Goal: Task Accomplishment & Management: Complete application form

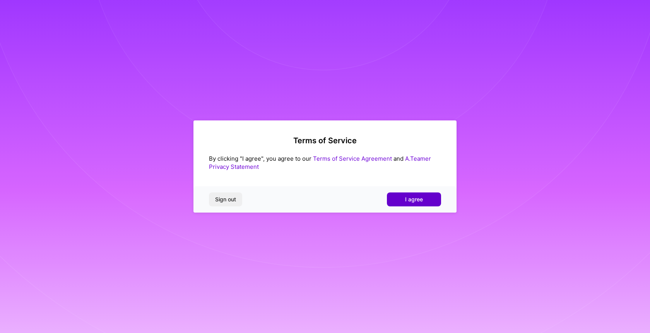
click at [424, 199] on button "I agree" at bounding box center [414, 199] width 54 height 14
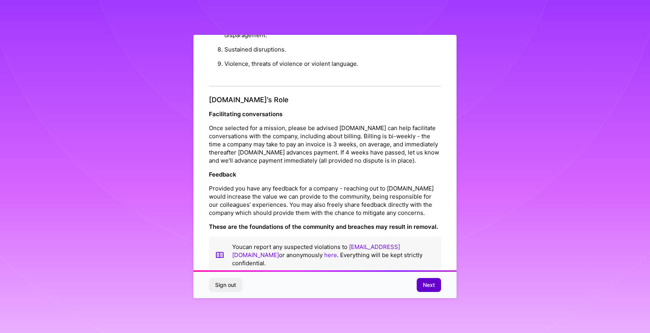
click at [427, 282] on span "Next" at bounding box center [429, 285] width 12 height 8
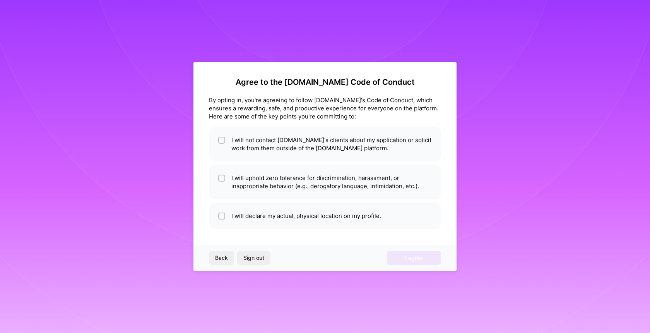
click at [225, 256] on span "Back" at bounding box center [221, 258] width 13 height 8
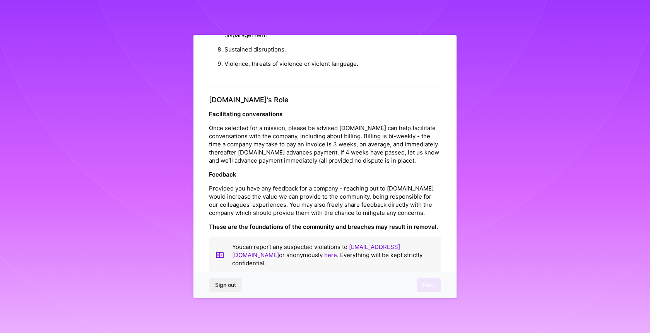
click at [427, 280] on div "Sign out Next" at bounding box center [325, 285] width 263 height 26
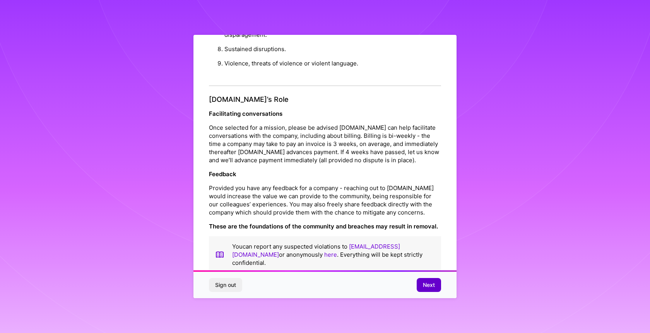
scroll to position [801, 0]
click at [431, 286] on span "Next" at bounding box center [429, 285] width 12 height 8
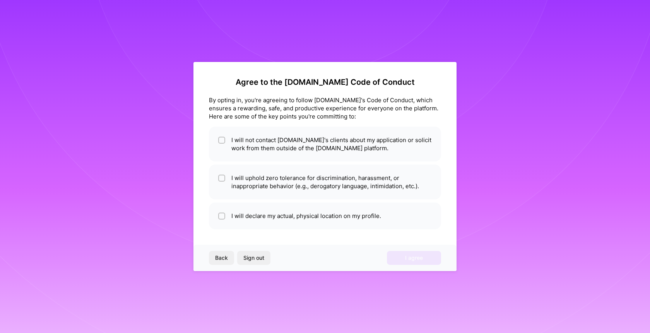
scroll to position [0, 0]
click at [393, 148] on li "I will not contact [DOMAIN_NAME]'s clients about my application or solicit work…" at bounding box center [325, 144] width 232 height 35
checkbox input "true"
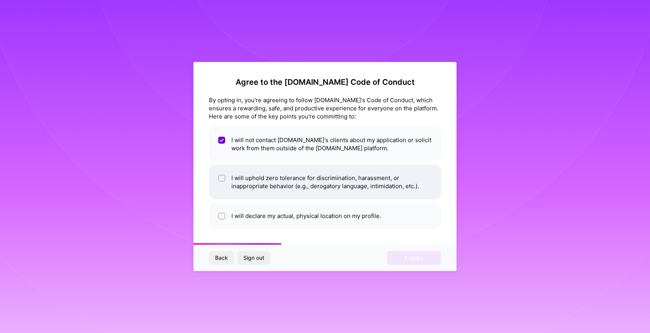
click at [392, 193] on li "I will uphold zero tolerance for discrimination, harassment, or inappropriate b…" at bounding box center [325, 182] width 232 height 35
checkbox input "true"
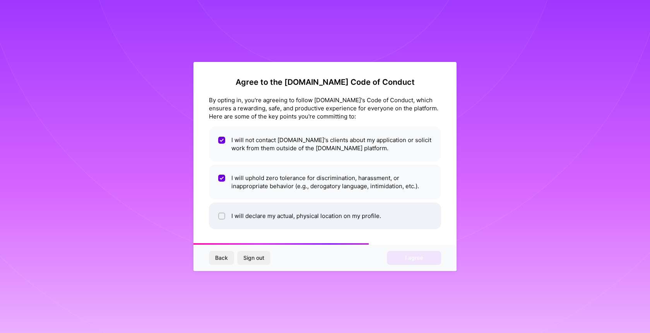
click at [393, 214] on li "I will declare my actual, physical location on my profile." at bounding box center [325, 215] width 232 height 27
checkbox input "true"
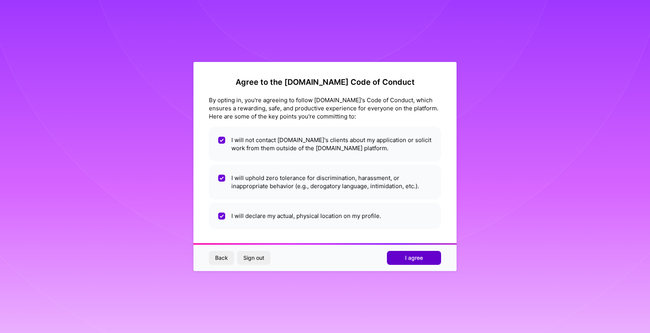
click at [411, 255] on span "I agree" at bounding box center [414, 258] width 18 height 8
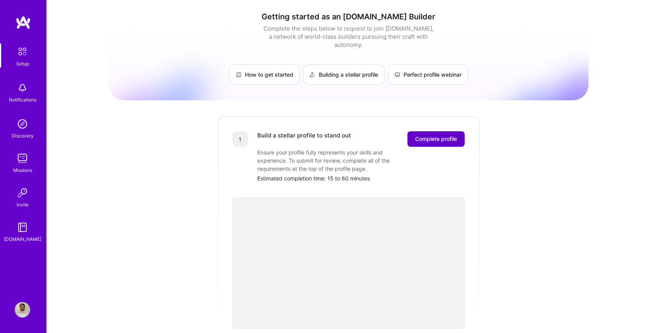
click at [437, 135] on button "Complete profile" at bounding box center [436, 138] width 57 height 15
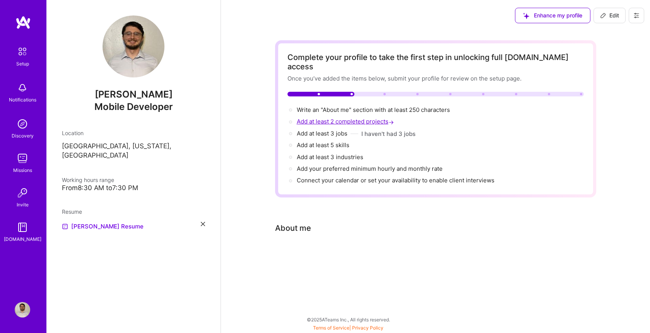
click at [374, 118] on span "Add at least 2 completed projects →" at bounding box center [346, 121] width 99 height 7
select select "US"
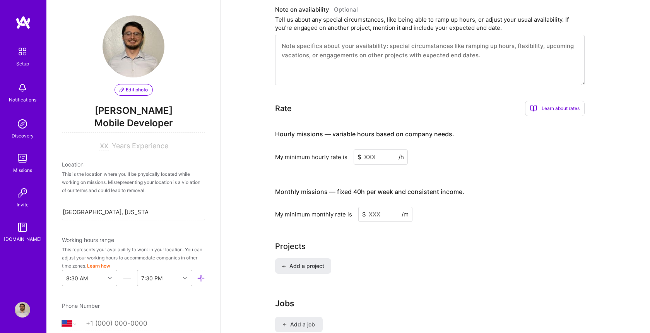
scroll to position [384, 0]
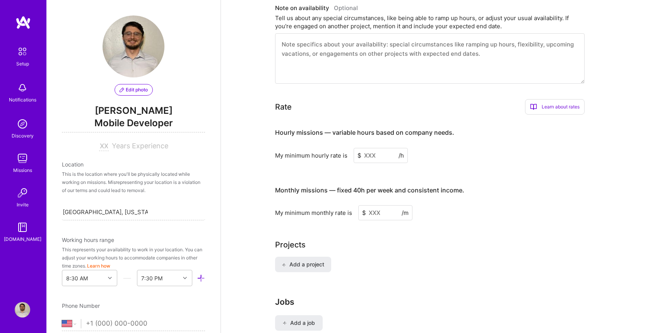
click at [379, 148] on input at bounding box center [381, 155] width 54 height 15
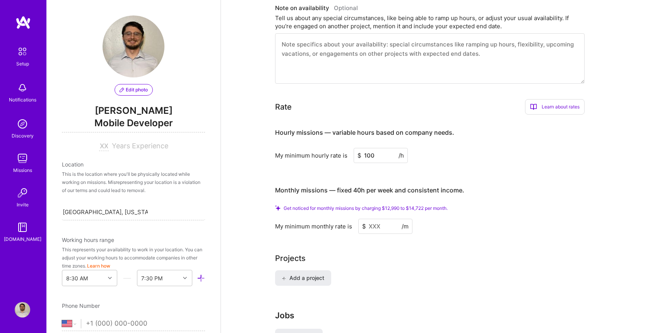
click at [448, 149] on div "My minimum hourly rate is $ 100 /h" at bounding box center [430, 155] width 310 height 15
click at [378, 149] on input "100" at bounding box center [381, 155] width 54 height 15
type input "1"
type input "3"
type input "100"
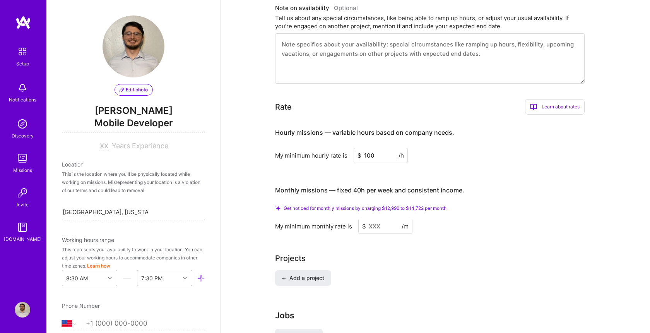
click at [432, 166] on div "Hourly missions — variable hours based on company needs. My minimum hourly rate…" at bounding box center [430, 177] width 310 height 113
click at [470, 186] on h3 "Monthly missions — fixed 40h per week and consistent income." at bounding box center [430, 190] width 310 height 24
click at [381, 224] on input at bounding box center [386, 226] width 54 height 15
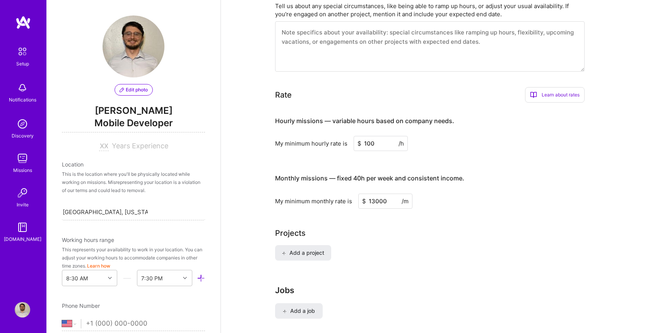
type input "13000"
click at [506, 182] on div "Monthly missions — fixed 40h per week and consistent income. My minimum monthly…" at bounding box center [430, 187] width 310 height 42
drag, startPoint x: 388, startPoint y: 190, endPoint x: 354, endPoint y: 189, distance: 33.3
click at [354, 194] on div "My minimum monthly rate is $ 13000 /m" at bounding box center [430, 201] width 310 height 15
click at [364, 245] on div "Add a project" at bounding box center [435, 257] width 321 height 25
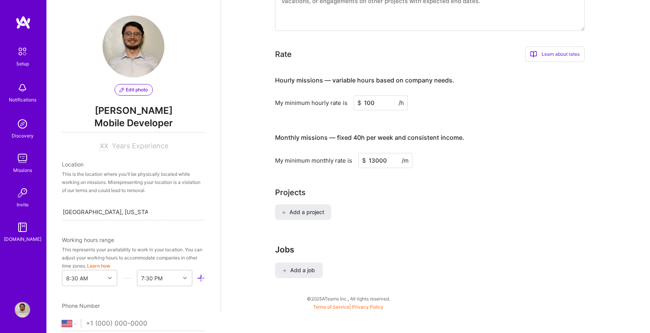
scroll to position [425, 0]
click at [319, 209] on span "Add a project" at bounding box center [303, 213] width 42 height 8
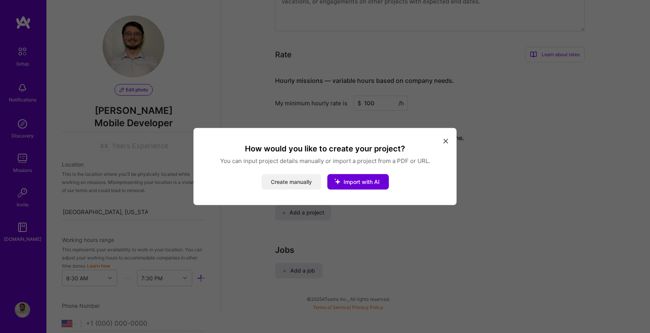
click at [300, 182] on button "Create manually" at bounding box center [292, 181] width 60 height 15
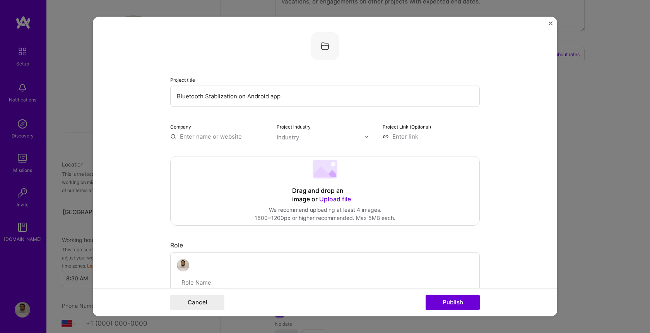
type input "Bluetooth Stablization on Android app"
click at [272, 193] on div "Drag and drop an image or Upload file Upload file We recommend uploading at lea…" at bounding box center [325, 190] width 309 height 69
type input "F"
type input "{"
type input "PitchSix"
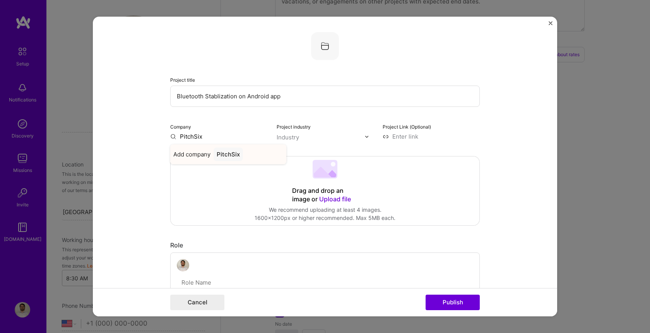
click at [227, 157] on div "PitchSix" at bounding box center [228, 155] width 29 height 14
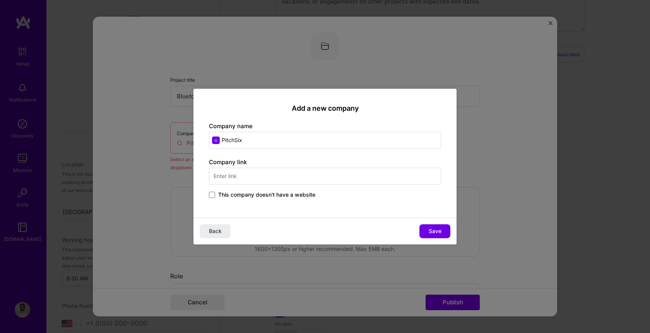
click at [253, 178] on input "text" at bounding box center [325, 176] width 232 height 17
paste input "[URL][DOMAIN_NAME]"
type input "[URL][DOMAIN_NAME]"
click at [434, 230] on span "Save" at bounding box center [435, 231] width 13 height 8
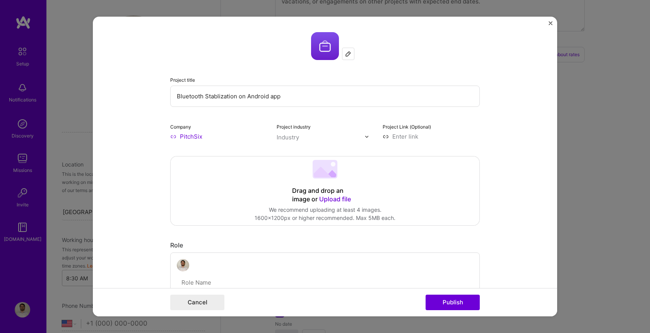
drag, startPoint x: 287, startPoint y: 95, endPoint x: 161, endPoint y: 89, distance: 125.6
click at [161, 89] on form "Project title Bluetooth Stablization on Android app Company PitchSix Project in…" at bounding box center [325, 167] width 465 height 300
click at [299, 97] on input "Bluetooth and NFC development for Androi [PERSON_NAME]" at bounding box center [325, 96] width 310 height 21
type input "Bluetooth and NFC development for Android app"
click at [235, 250] on div "Role Mobile Developer to I’m still working on this project" at bounding box center [325, 297] width 310 height 112
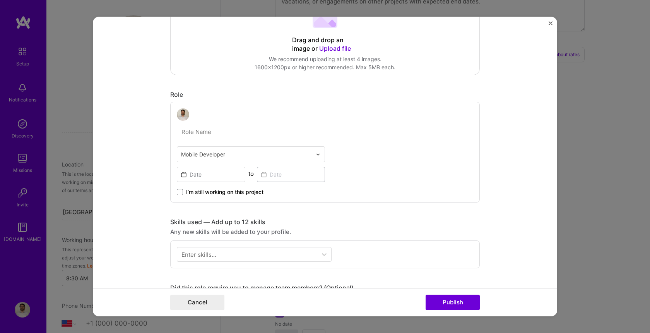
scroll to position [154, 0]
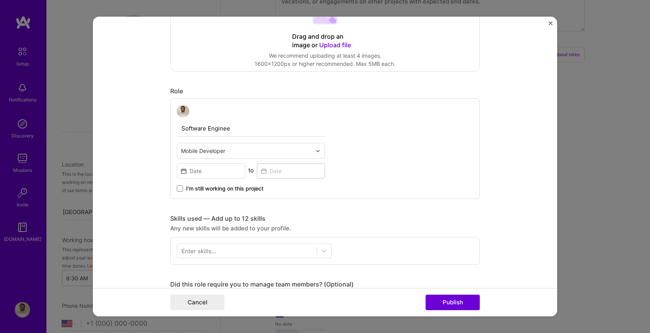
type input "Software Engineer"
click at [249, 129] on input "Software Engineer" at bounding box center [251, 128] width 148 height 16
click at [422, 120] on div "Mobile Developer to I’m still working on this project" at bounding box center [325, 148] width 310 height 101
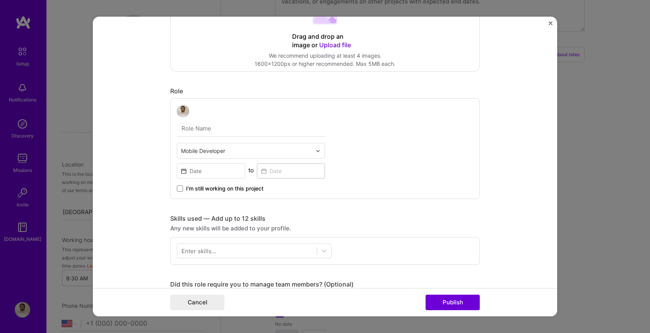
click at [231, 149] on input "text" at bounding box center [246, 151] width 131 height 8
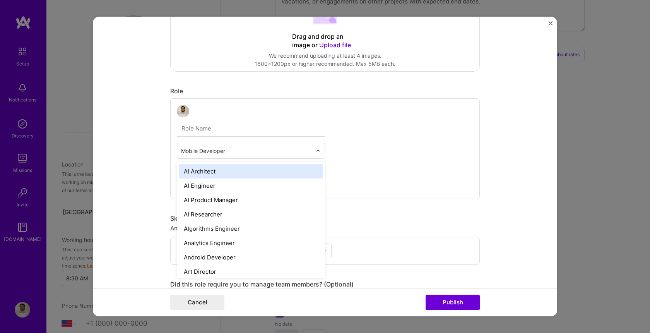
click at [370, 152] on div "option AI Architect focused, 1 of 70. 69 results available. Use Up and Down to …" at bounding box center [325, 148] width 310 height 101
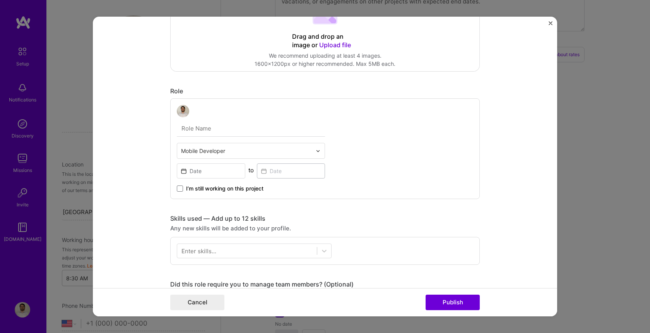
click at [257, 129] on input "text" at bounding box center [251, 128] width 148 height 16
type input "A"
type input "Andoird developer"
click at [216, 170] on input at bounding box center [211, 170] width 69 height 15
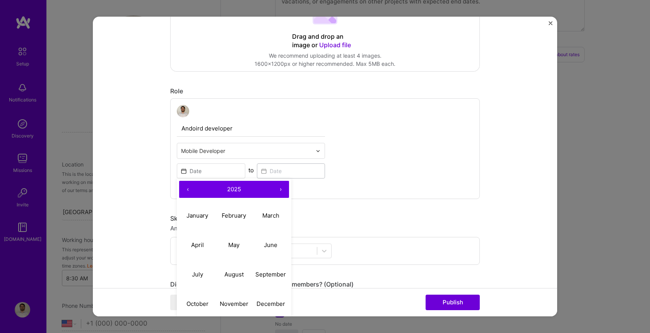
click at [189, 191] on button "‹" at bounding box center [187, 189] width 17 height 17
click at [194, 215] on abbr "January" at bounding box center [198, 215] width 22 height 7
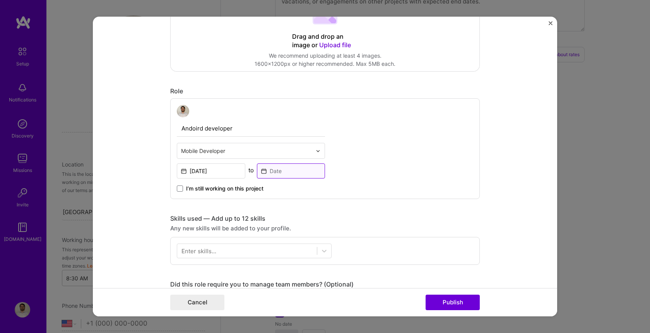
click at [267, 174] on input at bounding box center [291, 170] width 69 height 15
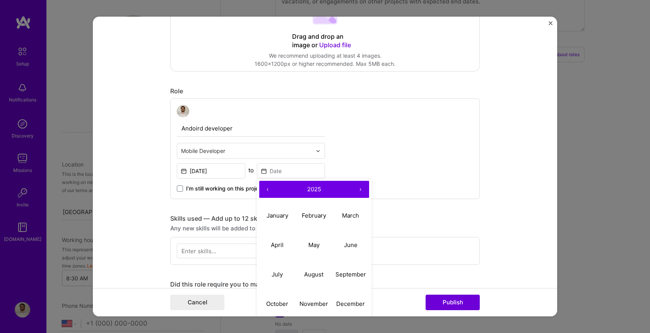
click at [269, 190] on button "‹" at bounding box center [267, 189] width 17 height 17
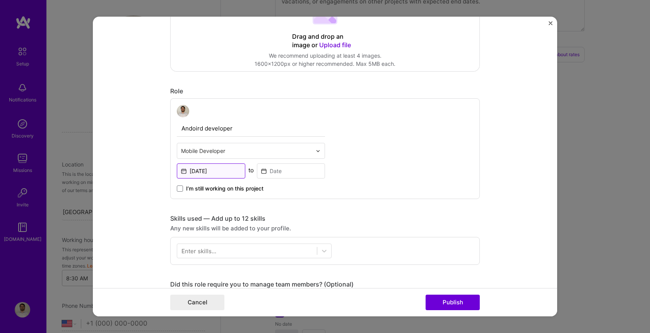
click at [211, 172] on input "[DATE]" at bounding box center [211, 170] width 69 height 15
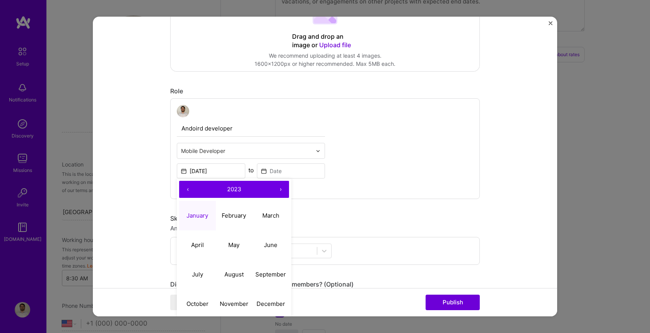
click at [184, 192] on button "‹" at bounding box center [187, 189] width 17 height 17
click at [198, 211] on button "January" at bounding box center [197, 215] width 37 height 29
type input "[DATE]"
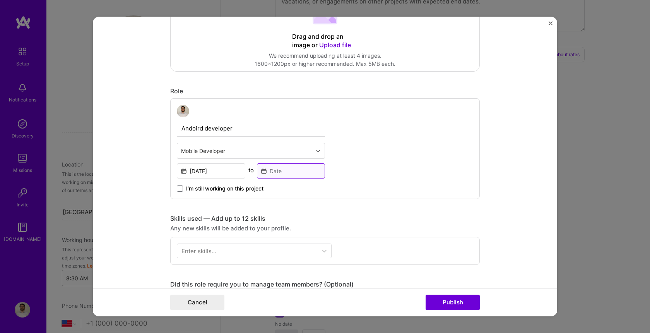
click at [268, 172] on input at bounding box center [291, 170] width 69 height 15
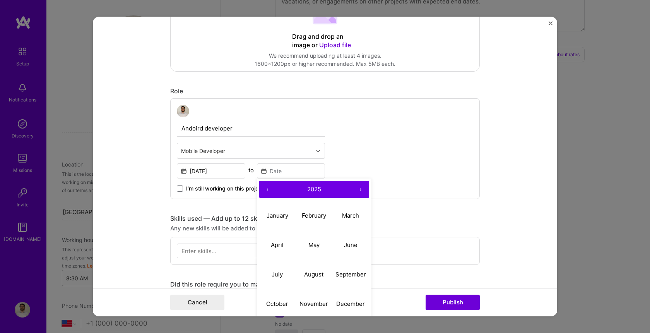
click at [265, 187] on button "‹" at bounding box center [267, 189] width 17 height 17
click at [263, 190] on button "‹" at bounding box center [267, 189] width 17 height 17
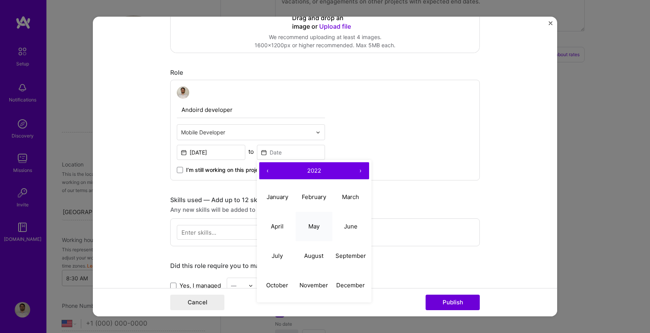
scroll to position [180, 0]
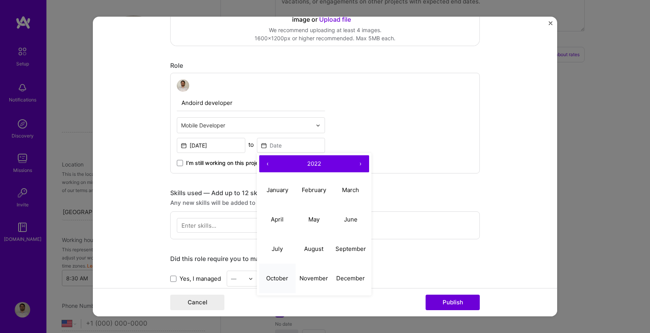
click at [283, 274] on button "October" at bounding box center [277, 278] width 37 height 29
type input "[DATE]"
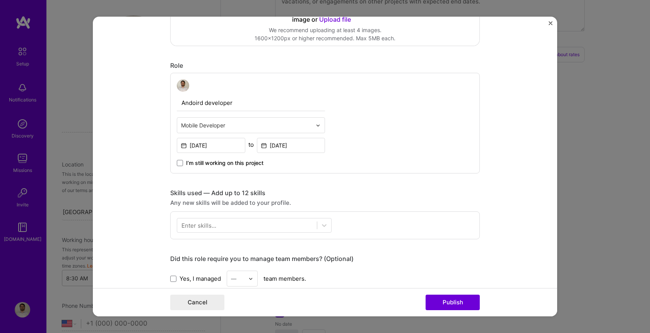
click at [414, 149] on div "Andoird developer Mobile Developer [DATE] to [DATE] I’m still working on this p…" at bounding box center [325, 123] width 310 height 101
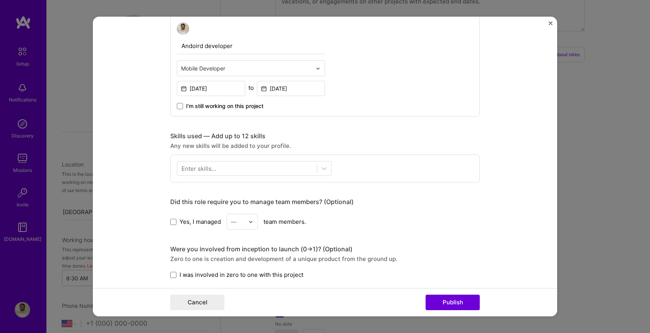
scroll to position [267, 0]
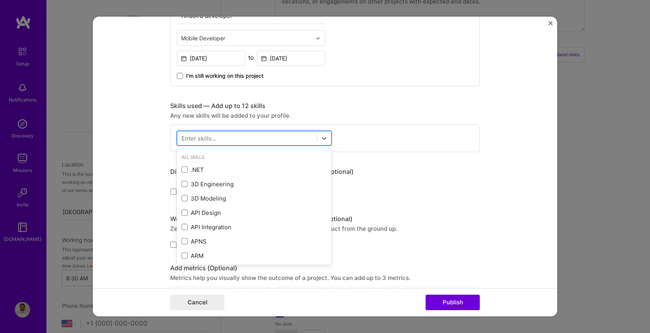
click at [254, 139] on div at bounding box center [247, 138] width 140 height 13
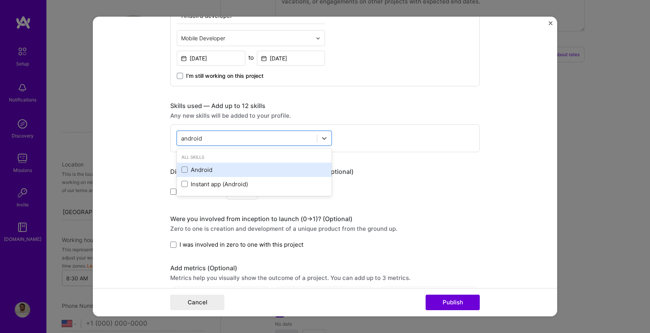
click at [199, 172] on div "Android" at bounding box center [255, 170] width 146 height 8
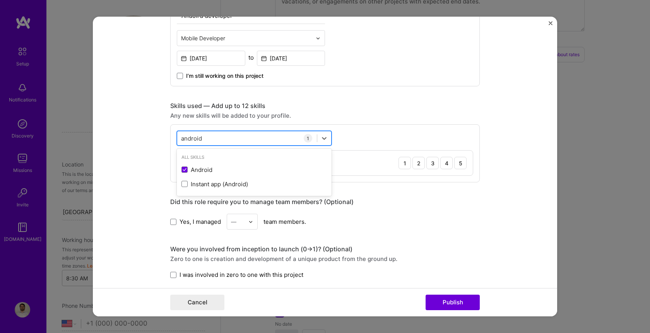
click at [231, 140] on div "android android" at bounding box center [247, 138] width 140 height 13
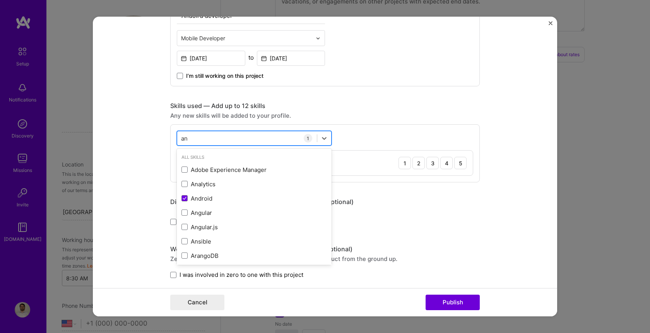
type input "a"
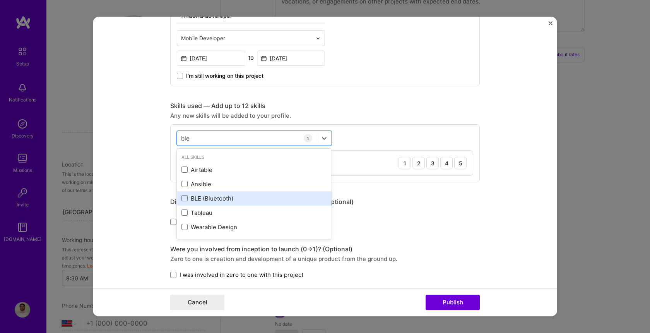
click at [218, 195] on div "BLE (Bluetooth)" at bounding box center [255, 198] width 146 height 8
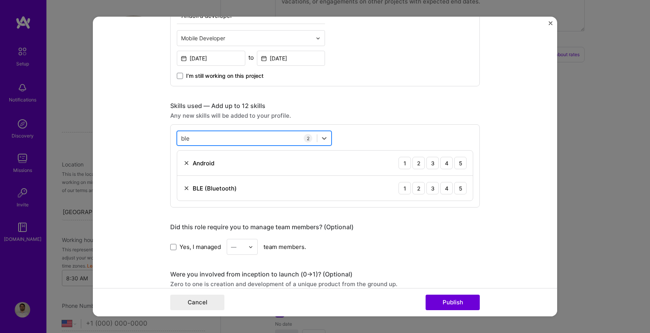
click at [209, 136] on div "ble ble" at bounding box center [247, 138] width 140 height 13
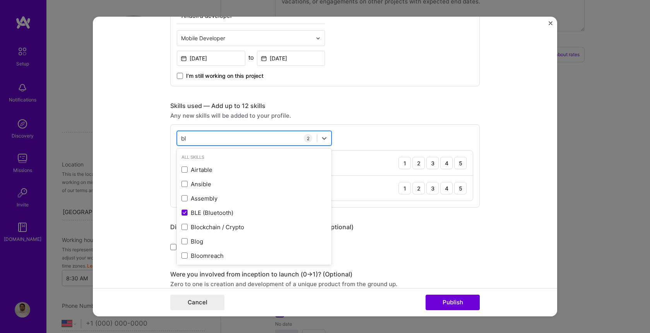
type input "b"
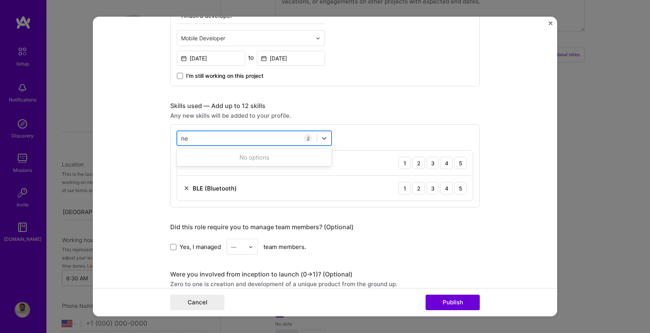
type input "n"
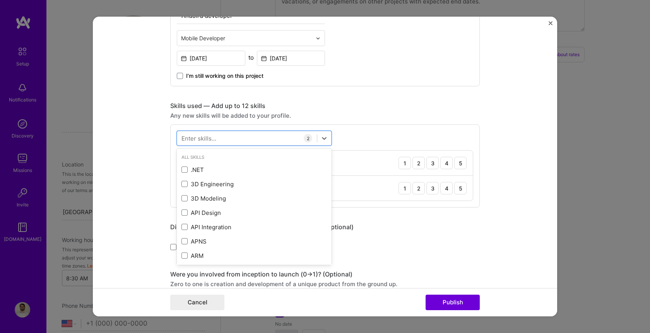
click at [335, 124] on div "Skills used — Add up to 12 skills Any new skills will be added to your profile.…" at bounding box center [325, 155] width 310 height 106
click at [243, 133] on div at bounding box center [247, 138] width 140 height 13
type input "n"
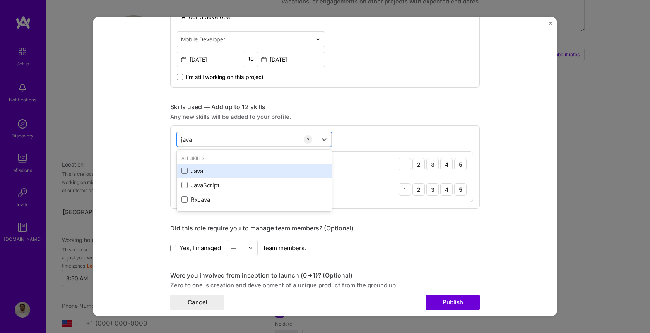
click at [209, 173] on div "Java" at bounding box center [255, 171] width 146 height 8
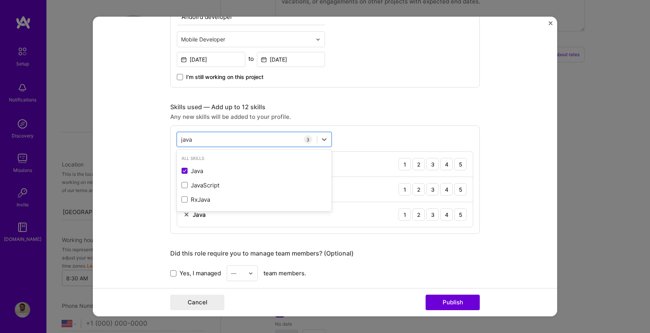
click at [386, 102] on div "Project title Bluetooth and NFC development for Android app Company PitchSix Pr…" at bounding box center [325, 184] width 310 height 835
click at [239, 141] on div "java java" at bounding box center [247, 139] width 140 height 13
type input "j"
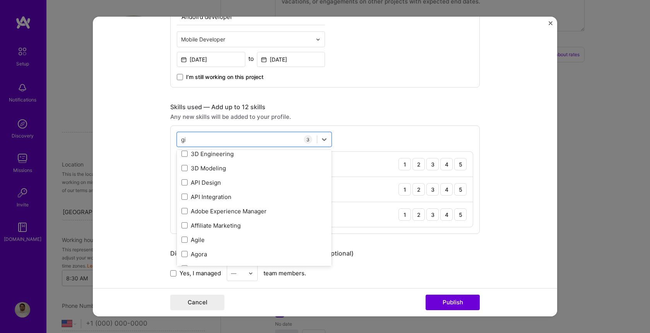
scroll to position [0, 0]
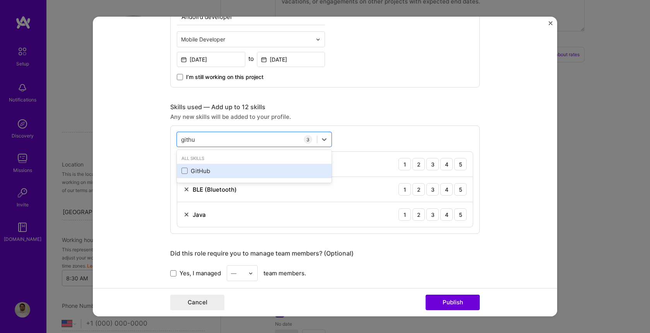
click at [208, 175] on div "GitHub" at bounding box center [254, 171] width 155 height 14
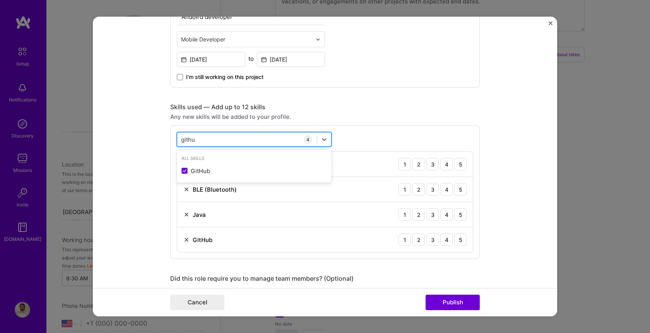
click at [215, 136] on div "githu githu" at bounding box center [247, 139] width 140 height 13
type input "g"
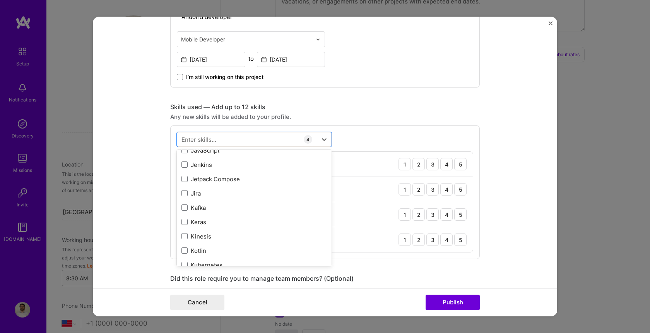
scroll to position [2507, 0]
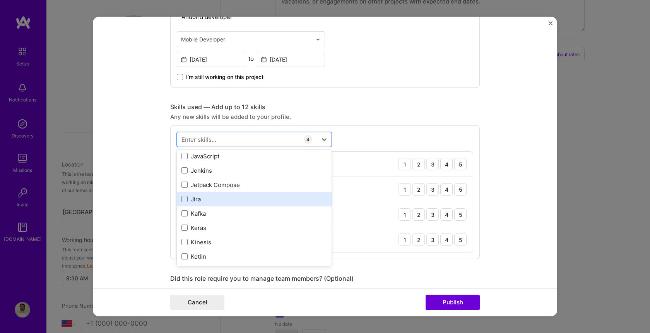
click at [205, 194] on div "Jira" at bounding box center [254, 199] width 155 height 14
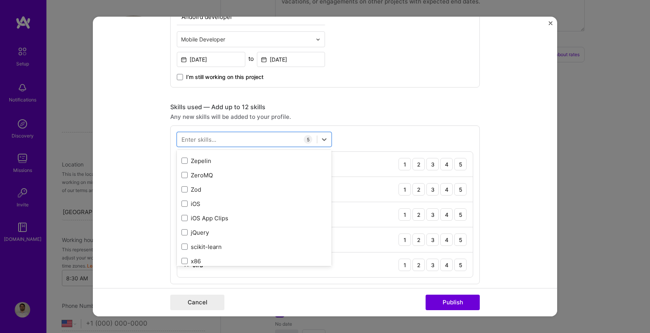
scroll to position [5317, 0]
click at [367, 142] on div "option Jira, selected. option Zepelin focused, 0 of 2. 378 results available. U…" at bounding box center [325, 204] width 310 height 159
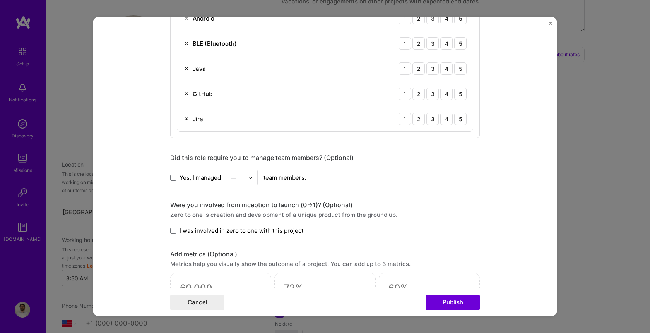
scroll to position [414, 0]
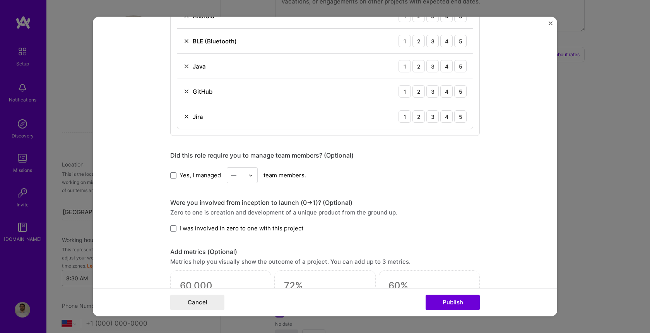
click at [247, 176] on div "—" at bounding box center [237, 175] width 21 height 15
click at [285, 180] on div "Yes, I managed option 1 focused, 1 of 25. 25 results available. Use Up and Down…" at bounding box center [325, 175] width 310 height 16
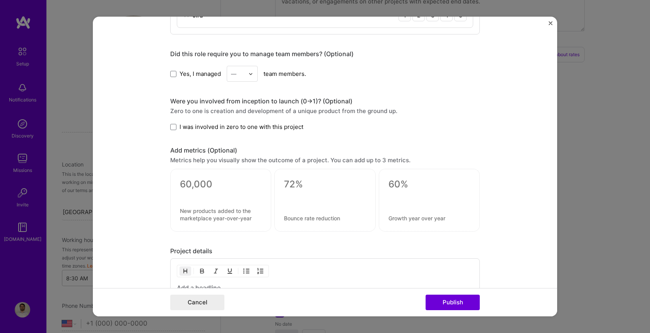
scroll to position [519, 0]
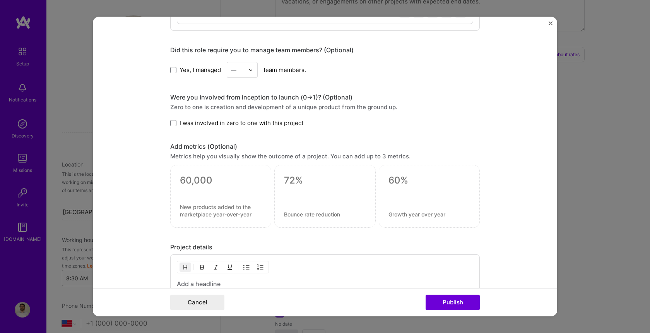
click at [170, 125] on form "Project title Bluetooth and NFC development for Android app Company PitchSix Pr…" at bounding box center [325, 167] width 465 height 300
click at [173, 122] on span at bounding box center [173, 123] width 6 height 6
click at [0, 0] on input "I was involved in zero to one with this project" at bounding box center [0, 0] width 0 height 0
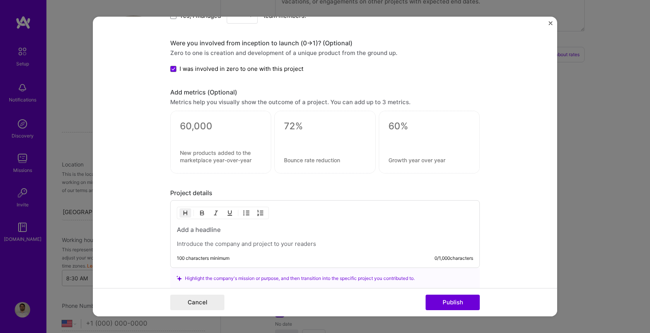
scroll to position [575, 0]
click at [202, 125] on textarea at bounding box center [221, 125] width 82 height 12
click at [252, 92] on div "Add metrics (Optional)" at bounding box center [325, 91] width 310 height 8
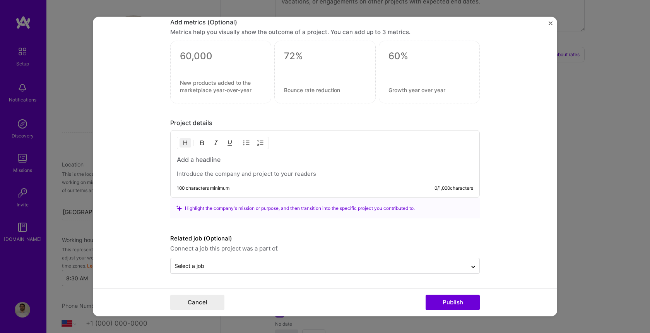
scroll to position [643, 0]
click at [277, 159] on h3 at bounding box center [325, 159] width 297 height 9
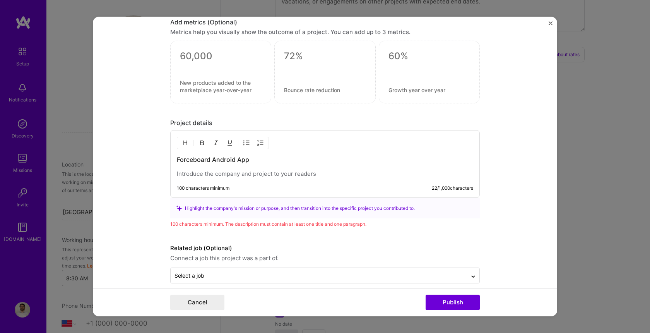
click at [216, 175] on p at bounding box center [325, 174] width 297 height 8
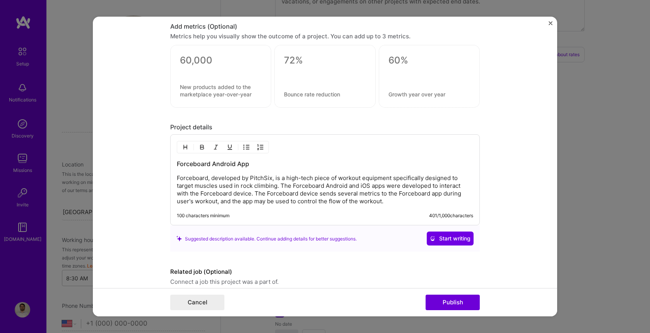
click at [274, 201] on p "Forceboard, developed by PitchSix, is a high-tech piece of workout equipment sp…" at bounding box center [325, 189] width 297 height 31
click at [407, 206] on div "Forceboard Android App Forceboard, developed by PitchSix, is a high-tech piece …" at bounding box center [325, 179] width 310 height 91
click at [381, 204] on p "Forceboard, developed by PitchSix, is a high-tech piece of workout equipment sp…" at bounding box center [325, 189] width 297 height 31
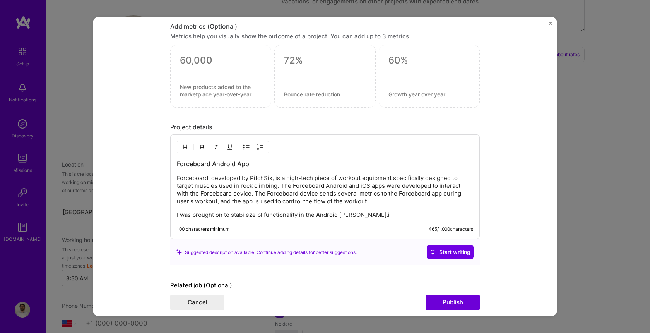
click at [345, 215] on p "I was brought on to stabileze bl functionality in the Android [PERSON_NAME].i" at bounding box center [325, 215] width 297 height 8
click at [359, 216] on p "I was brought on to stabileze bl functionality in the Android app.i" at bounding box center [325, 215] width 297 height 8
click at [263, 215] on p "I was brought on to stabileze bl functionality in the Android app." at bounding box center [325, 215] width 297 height 8
click at [359, 216] on p "I was brought on to stabilise BLE functionality in the Android app." at bounding box center [325, 215] width 297 height 8
click at [408, 215] on p "I was brought on to stabilise BLE functionality in the Android app. The app was…" at bounding box center [325, 215] width 297 height 8
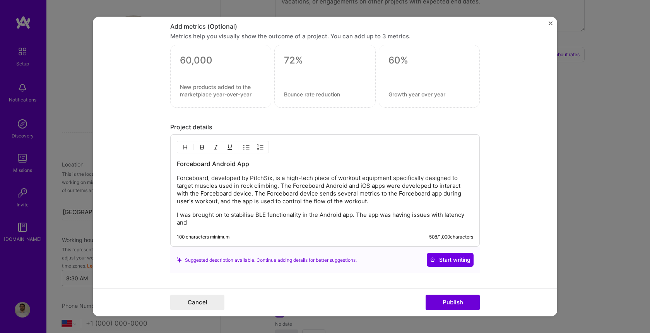
click at [428, 225] on p "I was brought on to stabilise BLE functionality in the Android app. The app was…" at bounding box center [325, 218] width 297 height 15
click at [264, 221] on p "I was brought on to stabilise BLE functionality in the Android app. The app was…" at bounding box center [325, 218] width 297 height 15
click at [289, 223] on p "I was brought on to stabilise BLE functionality in the Android app. The app was…" at bounding box center [325, 218] width 297 height 15
click at [382, 223] on p "I was brought on to stabilise BLE functionality in the Android app. The app was…" at bounding box center [325, 218] width 297 height 15
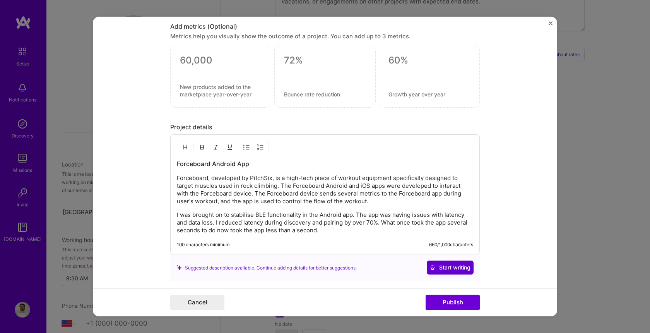
click at [452, 266] on span "Start writing" at bounding box center [450, 268] width 41 height 8
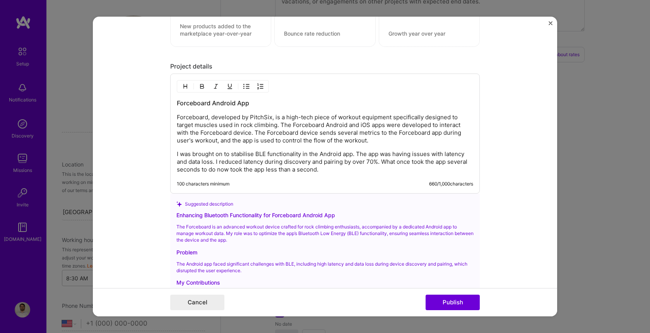
scroll to position [703, 0]
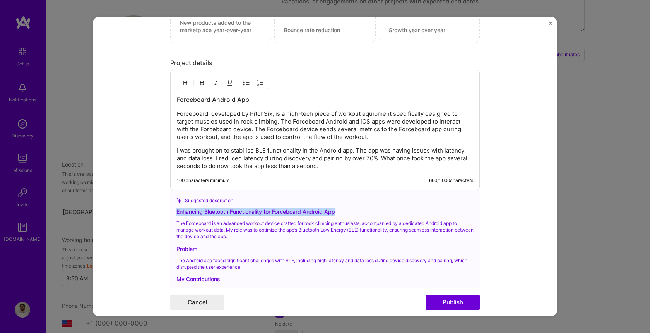
drag, startPoint x: 341, startPoint y: 211, endPoint x: 175, endPoint y: 212, distance: 165.7
click at [175, 212] on div "Suggested description Enhancing Bluetooth Functionality for Forceboard Android …" at bounding box center [325, 276] width 310 height 172
copy div "Enhancing Bluetooth Functionality for Forceboard Android App"
click at [218, 103] on h3 "Forceboard Android App" at bounding box center [325, 99] width 297 height 9
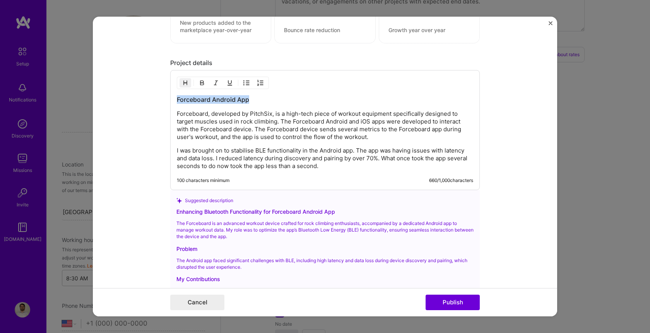
click at [218, 103] on h3 "Forceboard Android App" at bounding box center [325, 99] width 297 height 9
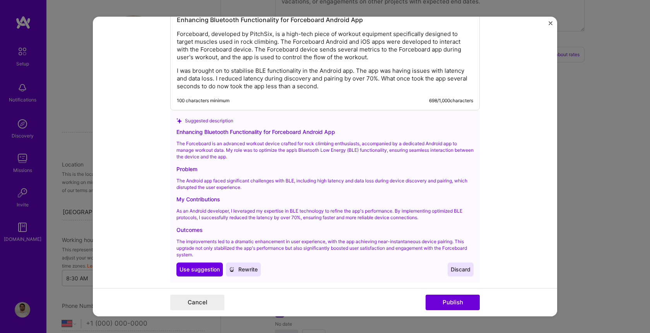
scroll to position [800, 0]
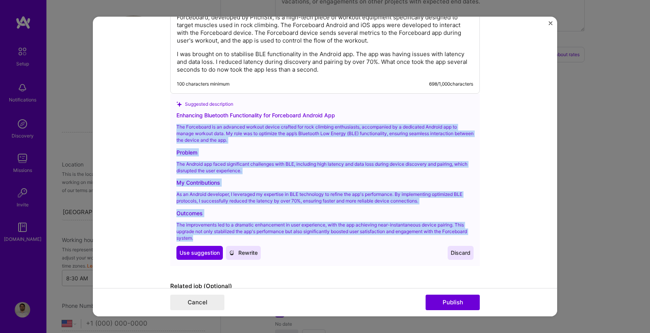
drag, startPoint x: 226, startPoint y: 234, endPoint x: 177, endPoint y: 125, distance: 119.7
click at [177, 125] on div "Enhancing Bluetooth Functionality for Forceboard Android App The Forceboard is …" at bounding box center [325, 185] width 297 height 149
copy div "The Forceboard is an advanced workout device crafted for rock climbing enthusia…"
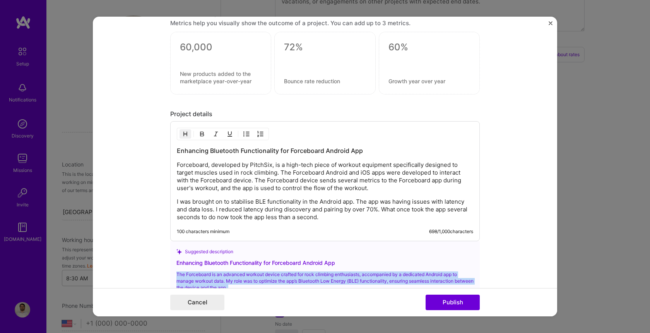
scroll to position [635, 0]
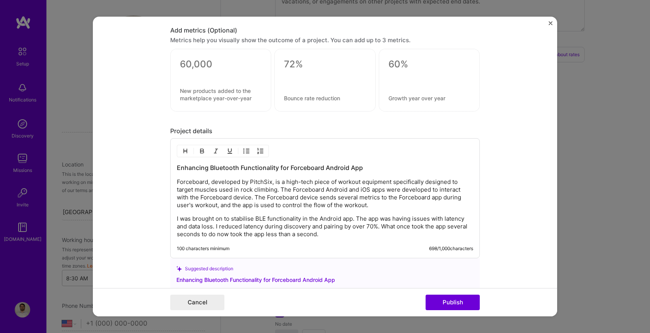
click at [325, 233] on p "I was brought on to stabilise BLE functionality in the Android app. The app was…" at bounding box center [325, 226] width 297 height 23
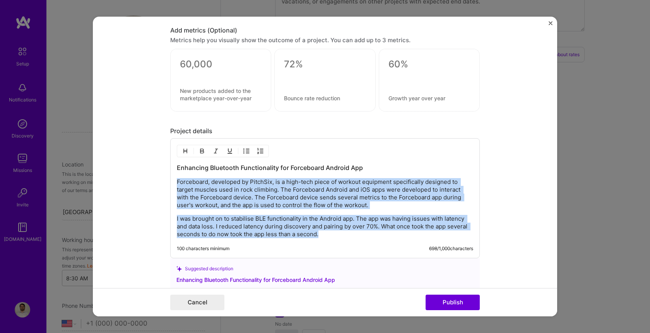
drag, startPoint x: 326, startPoint y: 233, endPoint x: 175, endPoint y: 182, distance: 159.8
click at [175, 182] on div "Enhancing Bluetooth Functionality for Forceboard Android App Forceboard, develo…" at bounding box center [325, 198] width 310 height 120
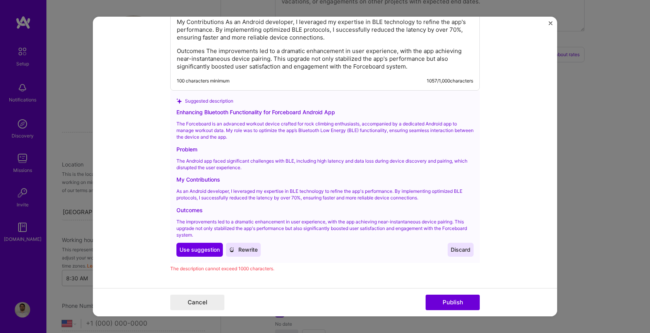
scroll to position [845, 0]
click at [199, 247] on span "Use suggestion" at bounding box center [200, 251] width 40 height 8
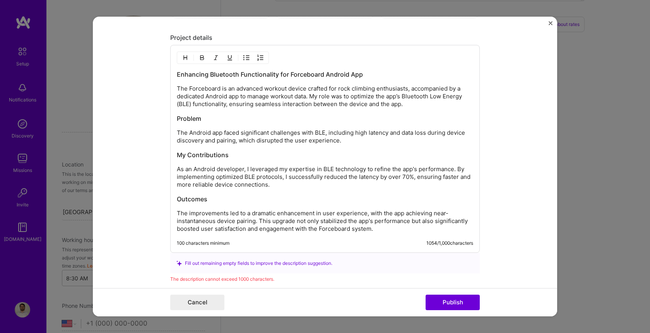
scroll to position [729, 0]
click at [217, 96] on p "The Forceboard is an advanced workout device crafted for rock climbing enthusia…" at bounding box center [325, 96] width 297 height 23
click at [463, 91] on p "The Forceboard is an advanced workout device crafted for rock climbing enthusia…" at bounding box center [325, 96] width 297 height 23
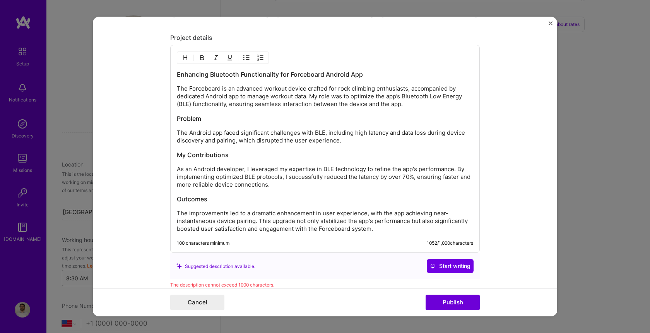
click at [217, 96] on p "The Forceboard is an advanced workout device crafted for rock climbing enthusia…" at bounding box center [325, 96] width 297 height 23
click at [236, 96] on p "The Forceboard is an advanced workout device crafted for rock climbing enthusia…" at bounding box center [325, 96] width 297 height 23
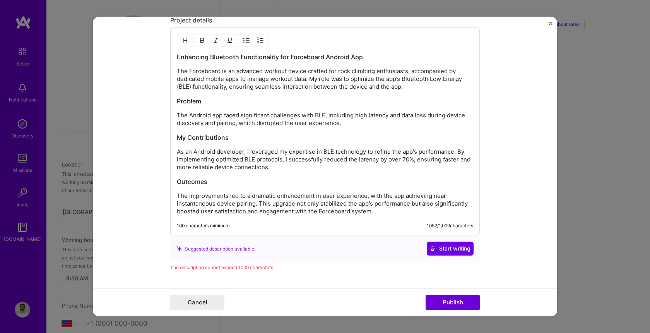
scroll to position [737, 0]
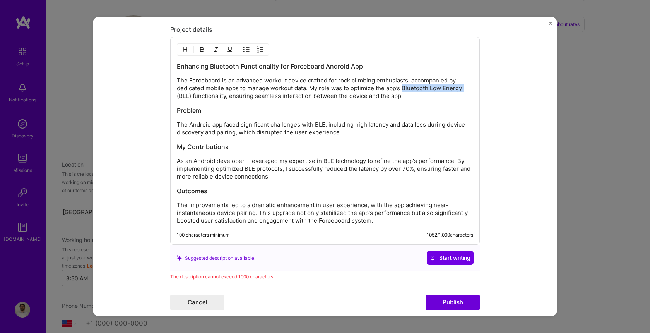
drag, startPoint x: 468, startPoint y: 88, endPoint x: 406, endPoint y: 88, distance: 62.3
click at [406, 88] on p "The Forceboard is an advanced workout device crafted for rock climbing enthusia…" at bounding box center [325, 88] width 297 height 23
drag, startPoint x: 339, startPoint y: 133, endPoint x: 236, endPoint y: 134, distance: 103.0
click at [236, 134] on p "The Android app faced significant challenges with BLE, including high latency a…" at bounding box center [325, 128] width 297 height 15
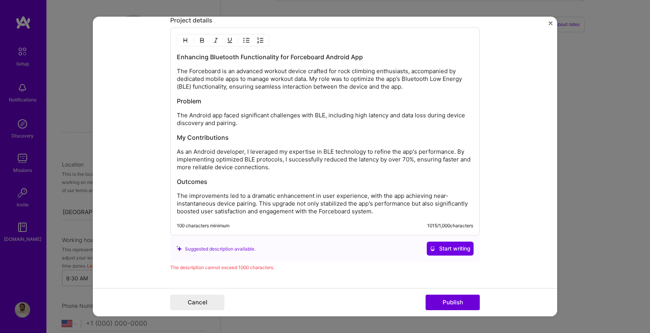
scroll to position [745, 0]
drag, startPoint x: 247, startPoint y: 153, endPoint x: 176, endPoint y: 155, distance: 71.3
click at [176, 155] on div "Enhancing Bluetooth Functionality for Forceboard Android App The Forceboard is …" at bounding box center [325, 132] width 310 height 208
click at [214, 160] on p "I leveraged my expertise in BLE technology to refine the app's performance. By …" at bounding box center [325, 159] width 297 height 23
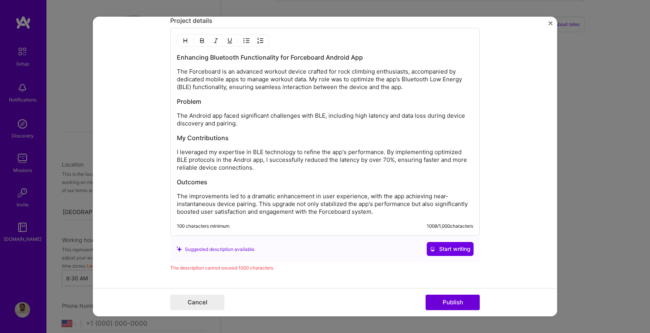
click at [251, 159] on p "I leveraged my expertise in BLE technology to refine the app's performance. By …" at bounding box center [325, 159] width 297 height 23
click at [325, 122] on p "The Android app faced significant challenges with BLE, including high latency a…" at bounding box center [325, 119] width 297 height 15
drag, startPoint x: 372, startPoint y: 213, endPoint x: 294, endPoint y: 213, distance: 78.2
click at [294, 213] on p "The improvements led to a dramatic enhancement in user experience, with the app…" at bounding box center [325, 203] width 297 height 23
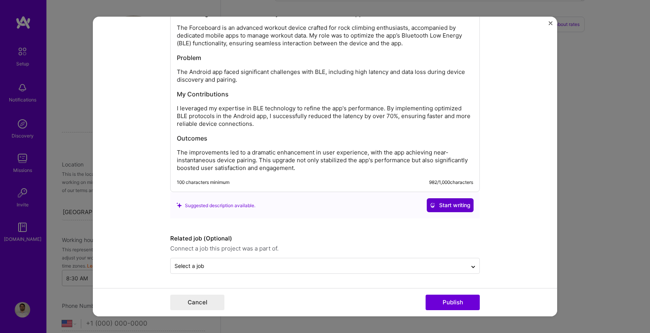
scroll to position [789, 0]
click at [464, 201] on span "Start writing" at bounding box center [450, 205] width 41 height 8
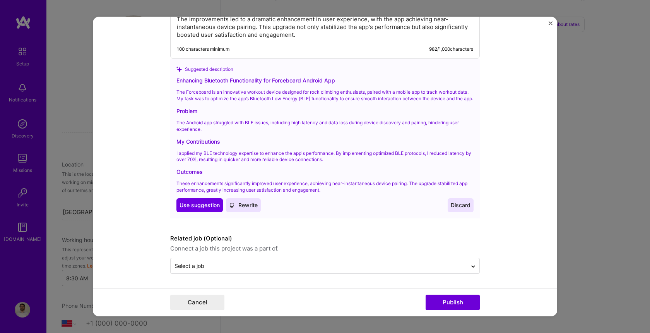
scroll to position [926, 0]
click at [209, 206] on span "Use suggestion" at bounding box center [200, 205] width 40 height 8
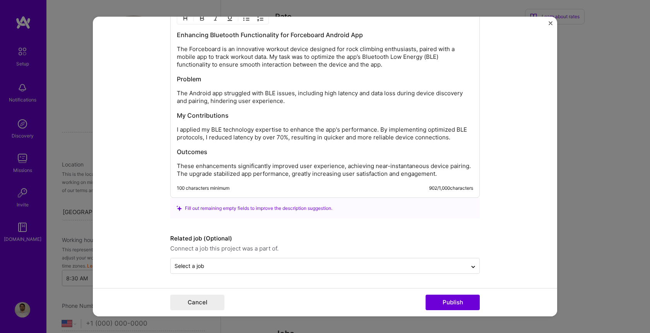
scroll to position [768, 0]
click at [465, 268] on div "Select a job" at bounding box center [319, 265] width 297 height 15
click at [508, 252] on form "Project title Bluetooth and NFC development for Android app Company PitchSix Pr…" at bounding box center [325, 167] width 465 height 300
click at [461, 300] on button "Publish" at bounding box center [453, 302] width 54 height 15
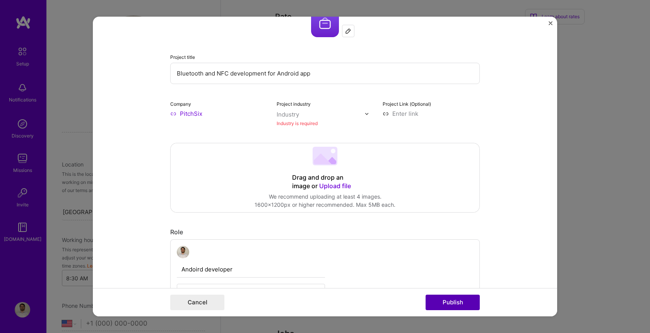
scroll to position [15, 0]
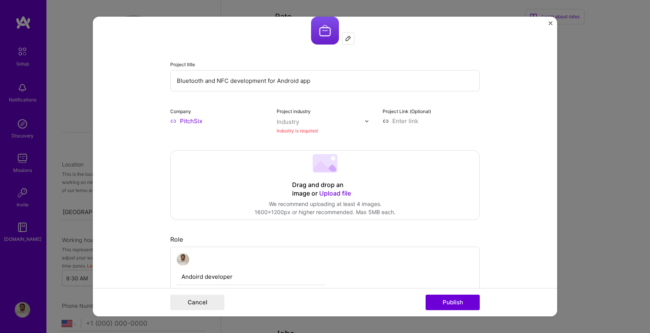
click at [325, 122] on input "text" at bounding box center [321, 122] width 88 height 8
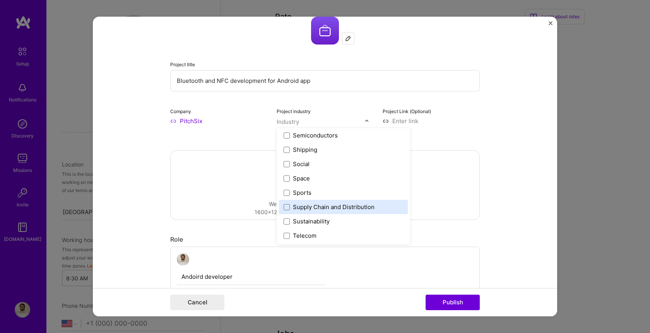
scroll to position [1577, 0]
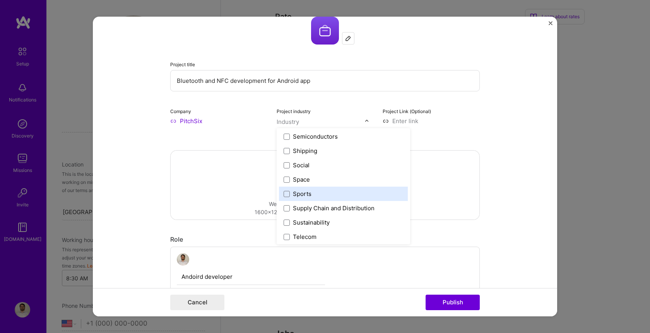
click at [321, 195] on label "Sports" at bounding box center [344, 194] width 120 height 8
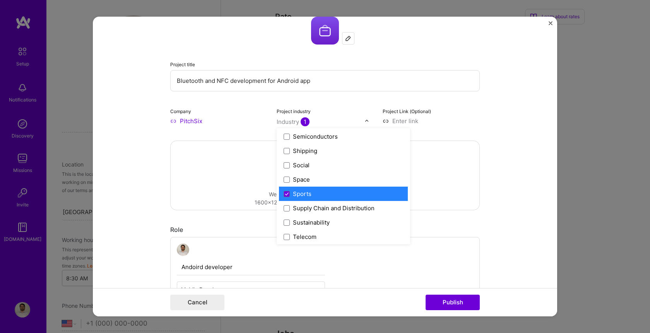
click at [494, 177] on form "Project title Bluetooth and NFC development for Android app Company PitchSix Pr…" at bounding box center [325, 167] width 465 height 300
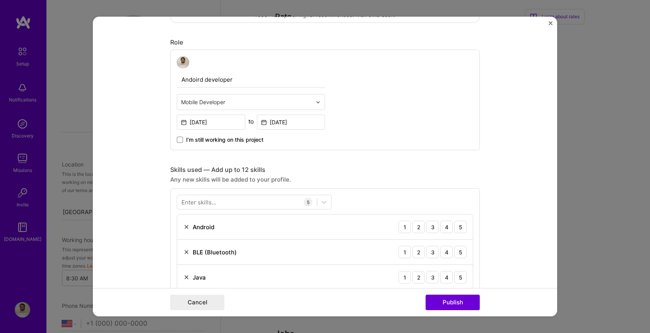
scroll to position [128, 0]
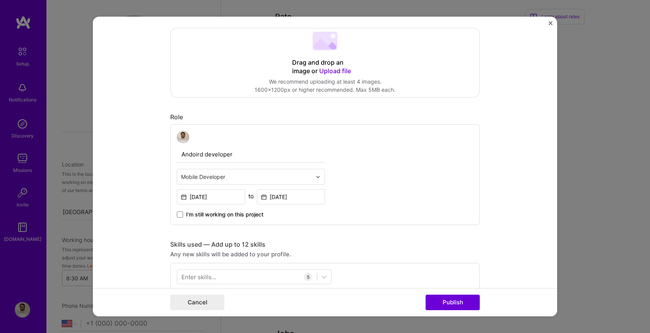
click at [199, 154] on input "Andoird developer" at bounding box center [251, 154] width 148 height 16
type input "Android developer"
click at [496, 181] on form "Project title Bluetooth and NFC development for Android app Company PitchSix Pr…" at bounding box center [325, 167] width 465 height 300
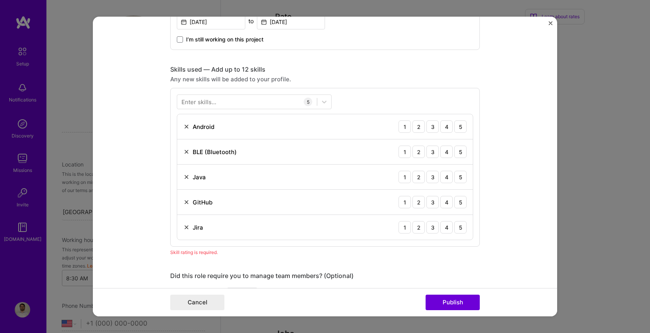
scroll to position [303, 0]
click at [445, 127] on div "4" at bounding box center [447, 127] width 12 height 12
click at [449, 155] on div "4" at bounding box center [447, 152] width 12 height 12
click at [436, 182] on div "3" at bounding box center [433, 177] width 12 height 12
click at [434, 202] on div "3" at bounding box center [433, 202] width 12 height 12
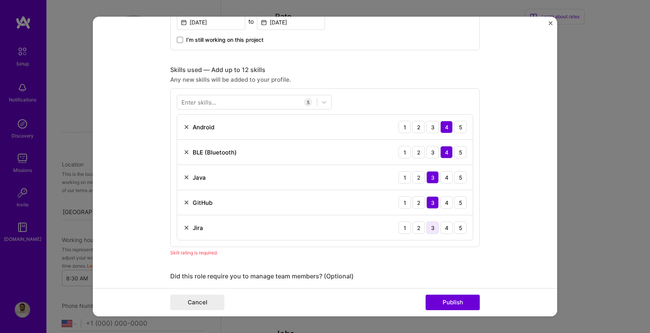
click at [435, 225] on div "3" at bounding box center [433, 227] width 12 height 12
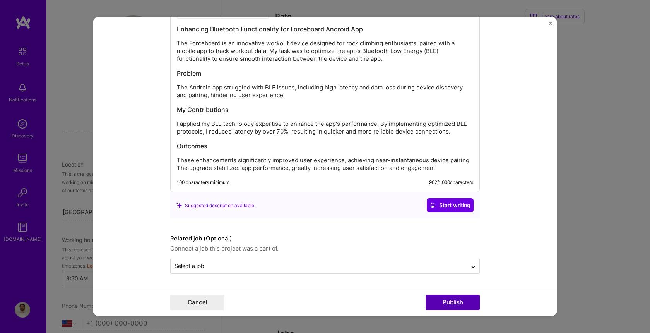
scroll to position [774, 0]
click at [455, 302] on button "Publish" at bounding box center [453, 302] width 54 height 15
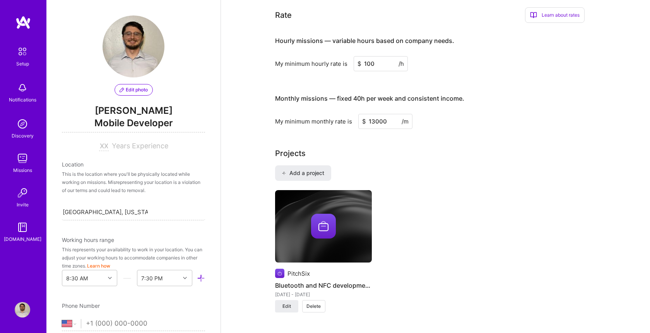
scroll to position [451, 0]
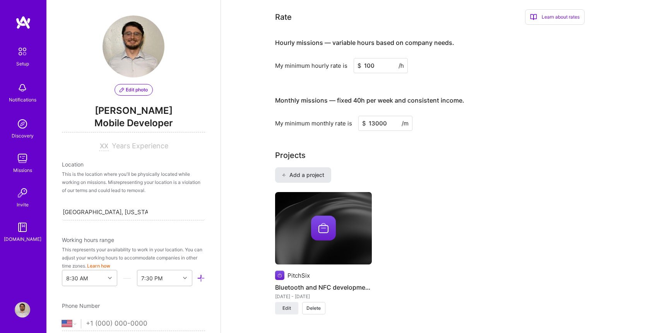
click at [294, 171] on span "Add a project" at bounding box center [303, 175] width 42 height 8
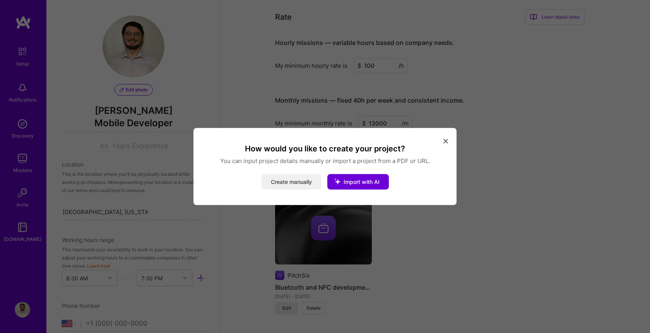
click at [289, 184] on button "Create manually" at bounding box center [292, 181] width 60 height 15
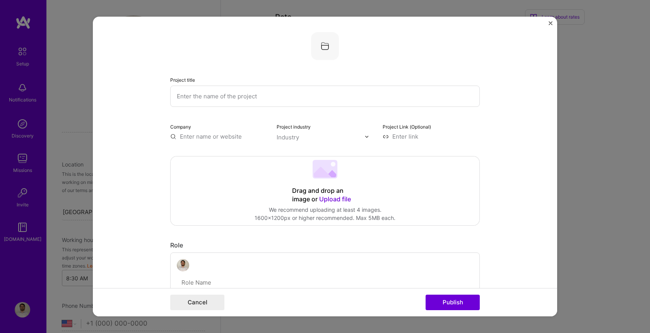
click at [550, 23] on img "Close" at bounding box center [551, 23] width 4 height 4
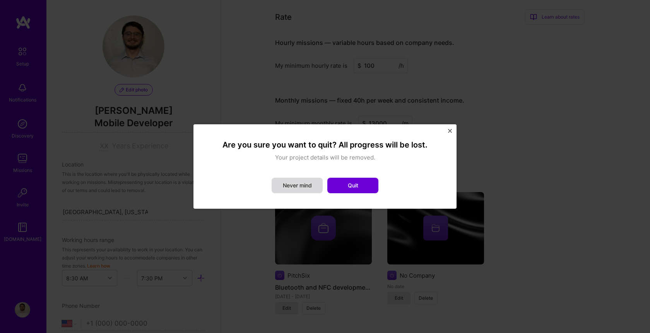
click at [306, 184] on button "Never mind" at bounding box center [297, 185] width 51 height 15
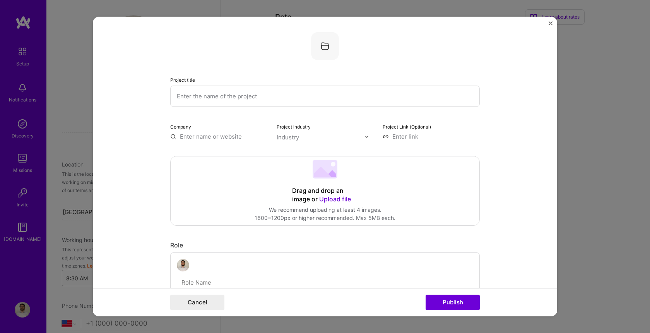
click at [550, 24] on img "Close" at bounding box center [551, 23] width 4 height 4
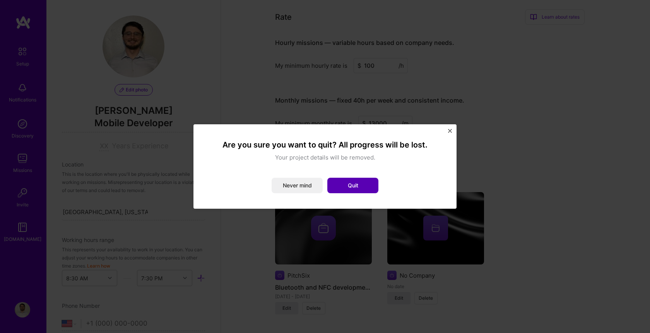
click at [372, 183] on button "Quit" at bounding box center [353, 185] width 51 height 15
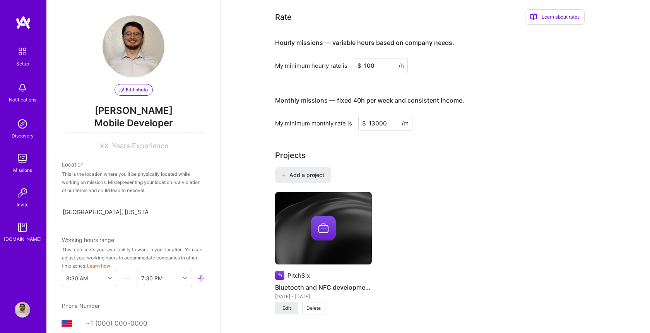
click at [318, 282] on h4 "Bluetooth and NFC development for Android app" at bounding box center [323, 287] width 97 height 10
click at [333, 238] on img at bounding box center [323, 228] width 97 height 73
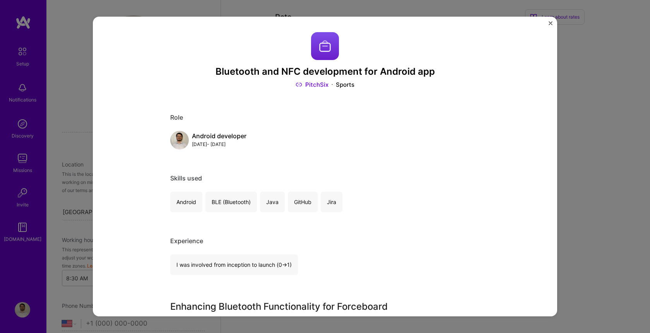
click at [551, 23] on img "Close" at bounding box center [551, 23] width 4 height 4
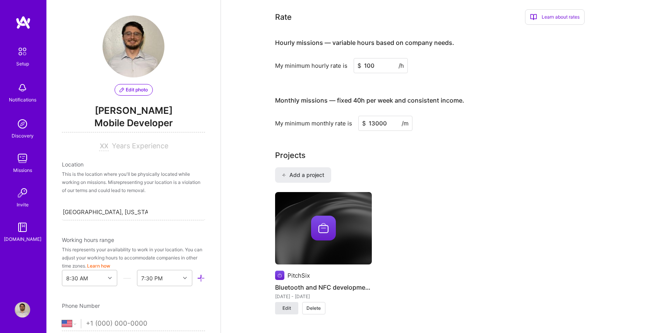
click at [290, 305] on span "Edit" at bounding box center [287, 308] width 9 height 7
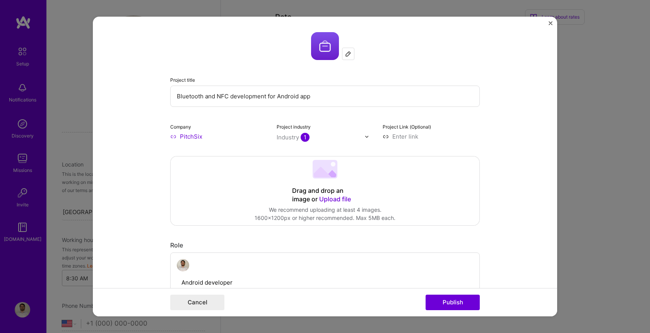
click at [287, 96] on input "Bluetooth and NFC development for Android app" at bounding box center [325, 96] width 310 height 21
type input "Bluetooth Functionality Stabilization"
click at [446, 300] on button "Publish" at bounding box center [453, 302] width 54 height 15
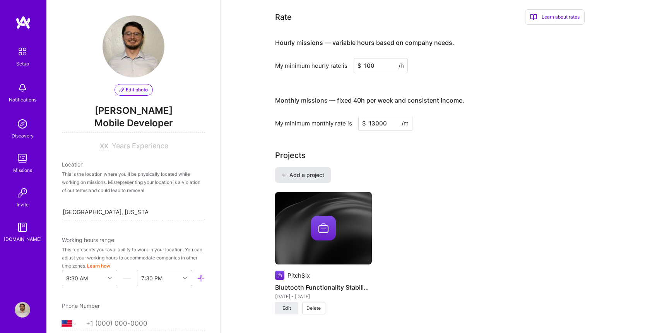
click at [309, 171] on span "Add a project" at bounding box center [303, 175] width 42 height 8
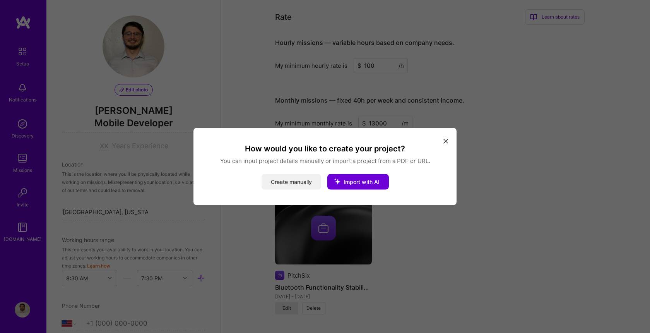
click at [298, 185] on button "Create manually" at bounding box center [292, 181] width 60 height 15
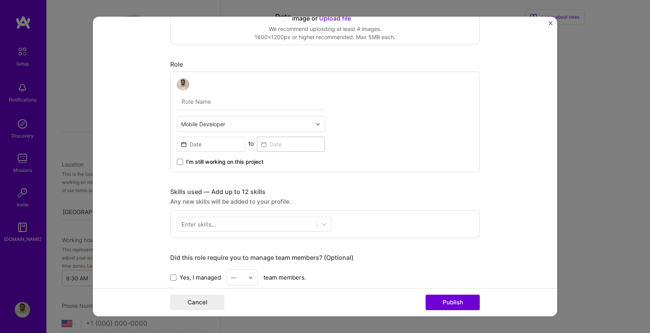
scroll to position [171, 0]
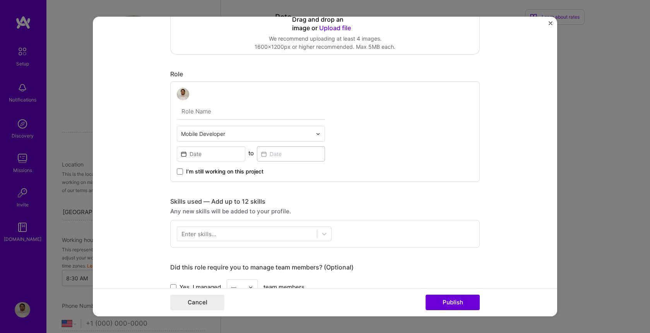
type input "NFC Feature Enhancements"
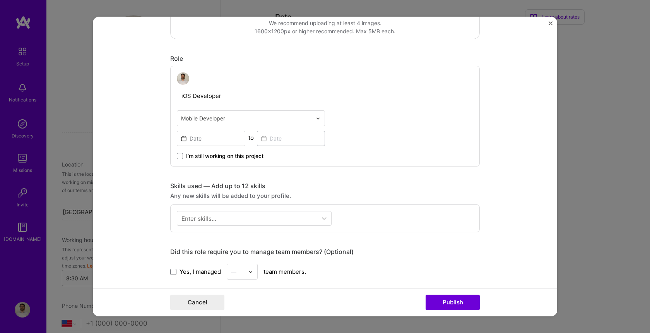
scroll to position [186, 0]
click at [212, 97] on input "iOS Developer" at bounding box center [251, 97] width 148 height 16
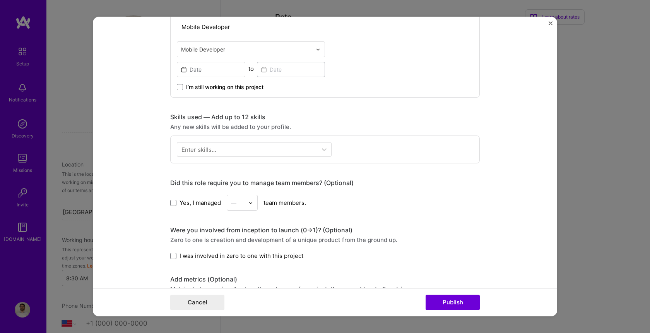
scroll to position [261, 0]
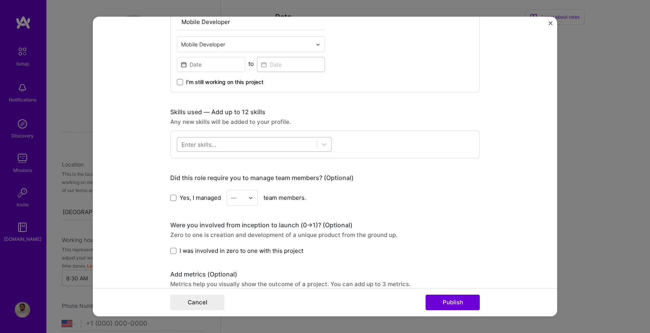
type input "Mobile Developer"
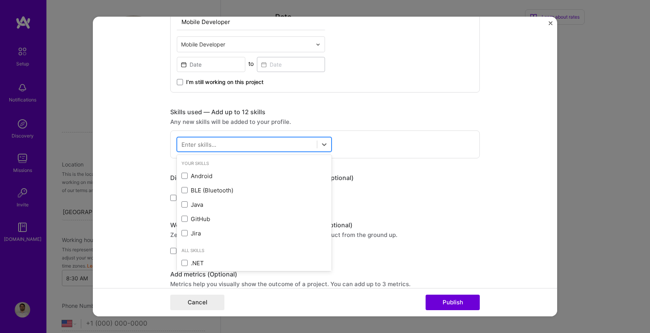
click at [259, 148] on div at bounding box center [247, 144] width 140 height 13
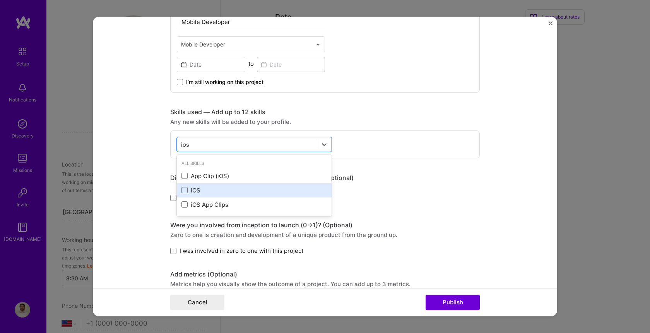
click at [193, 190] on div "iOS" at bounding box center [255, 190] width 146 height 8
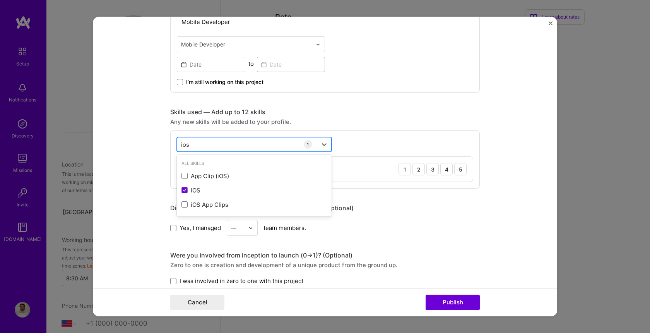
click at [229, 145] on div "ios ios" at bounding box center [247, 144] width 140 height 13
type input "i"
click at [193, 174] on div "Android" at bounding box center [255, 176] width 146 height 8
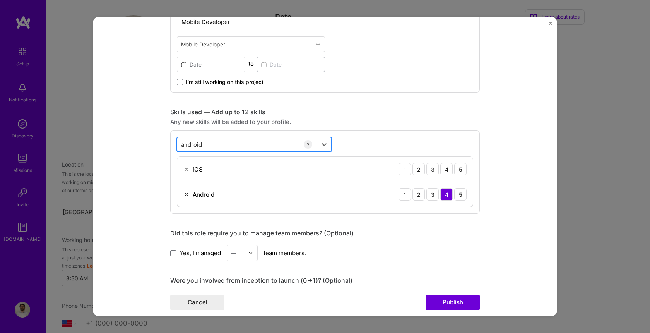
click at [223, 146] on div "android android" at bounding box center [247, 144] width 140 height 13
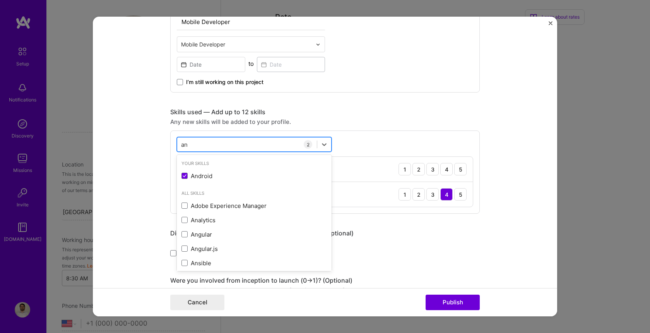
type input "a"
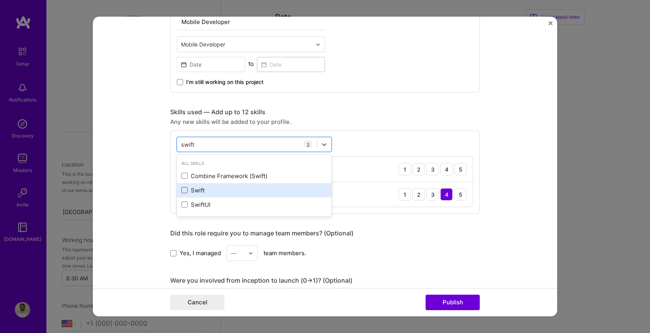
click at [187, 192] on span at bounding box center [185, 190] width 6 height 6
click at [0, 0] on input "checkbox" at bounding box center [0, 0] width 0 height 0
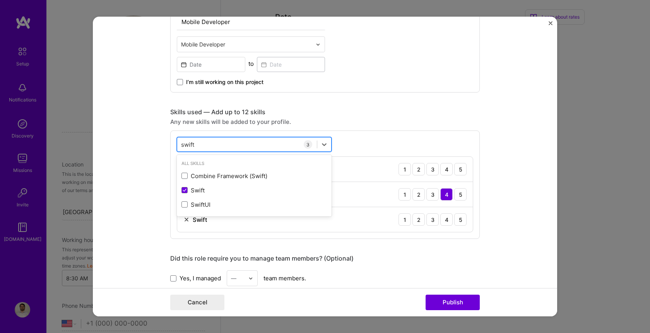
click at [197, 142] on div "swift swift" at bounding box center [247, 144] width 140 height 13
type input "s"
click at [200, 174] on div "Java" at bounding box center [255, 176] width 146 height 8
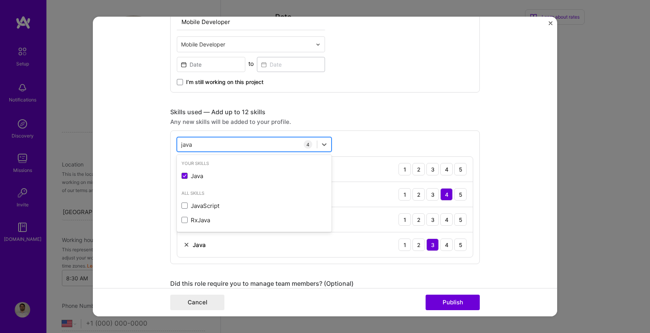
click at [218, 145] on div "java java" at bounding box center [247, 144] width 140 height 13
type input "j"
type input "c"
type input "s"
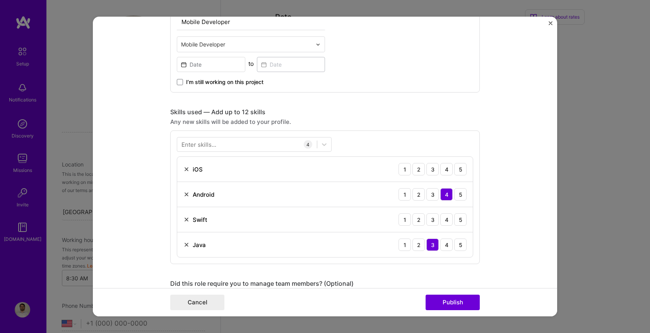
click at [376, 133] on div "Enter skills... 4 iOS 1 2 3 4 5 Android 1 2 3 4 5 Swift 1 2 3 4 5 Java 1 2 3 4 5" at bounding box center [325, 197] width 310 height 134
click at [232, 140] on div at bounding box center [247, 144] width 140 height 13
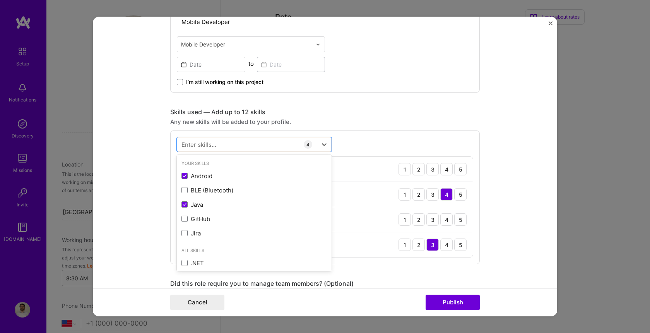
click at [368, 113] on div "Skills used — Add up to 12 skills" at bounding box center [325, 112] width 310 height 8
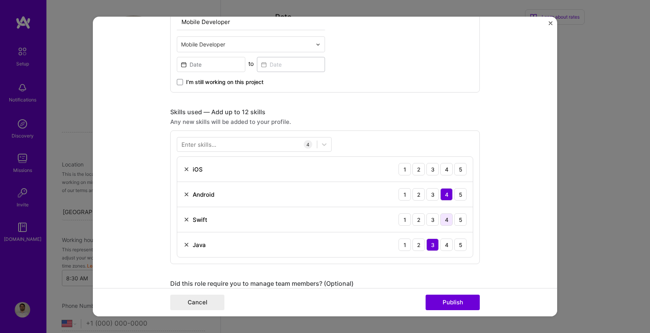
click at [444, 219] on div "4" at bounding box center [447, 219] width 12 height 12
click at [443, 167] on div "4" at bounding box center [447, 169] width 12 height 12
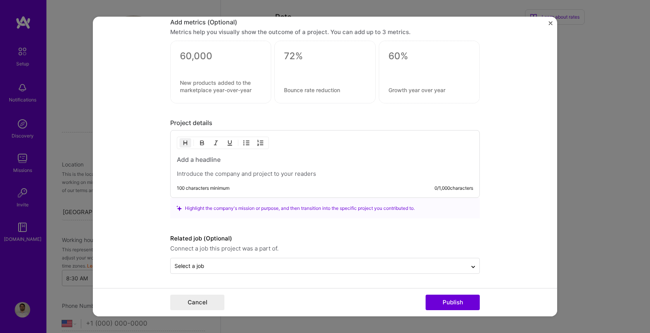
scroll to position [618, 0]
click at [367, 172] on p at bounding box center [325, 174] width 297 height 8
click at [305, 161] on h3 at bounding box center [325, 159] width 297 height 9
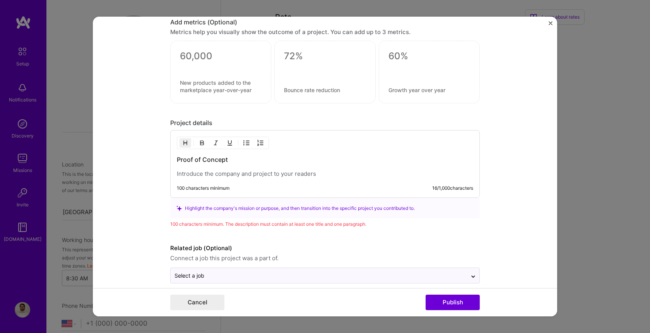
click at [253, 179] on div "Proof of Concept 100 characters minimum 16 / 1,000 characters" at bounding box center [325, 164] width 310 height 68
click at [254, 172] on p at bounding box center [325, 174] width 297 height 8
click at [282, 175] on p "An entrepreneur contracted me to" at bounding box center [325, 174] width 297 height 8
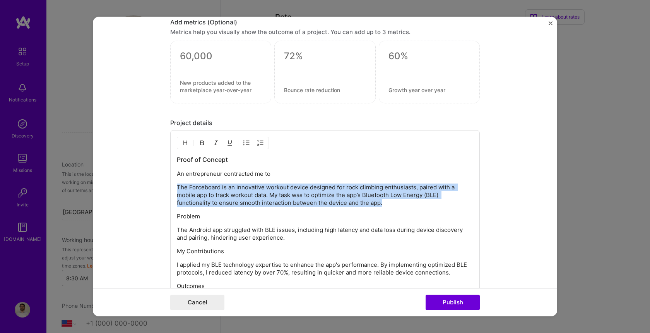
drag, startPoint x: 389, startPoint y: 202, endPoint x: 168, endPoint y: 189, distance: 221.5
click at [168, 189] on form "Project title NFC Feature Enhancements Company Project industry Industry Projec…" at bounding box center [325, 167] width 465 height 300
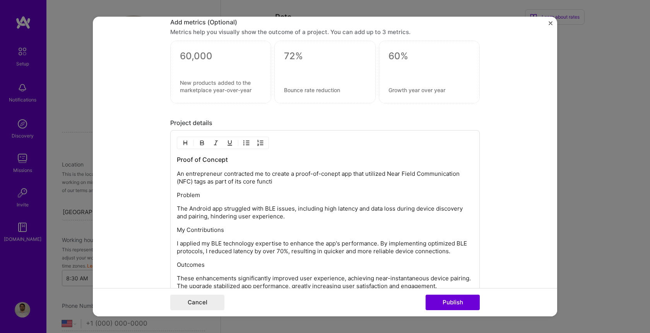
click at [331, 174] on p "An entrepreneur contracted me to create a proof-of-conept app that utilized Nea…" at bounding box center [325, 177] width 297 height 15
click at [316, 183] on p "An entrepreneur contracted me to create a proof-of-concept app that utilized Ne…" at bounding box center [325, 177] width 297 height 15
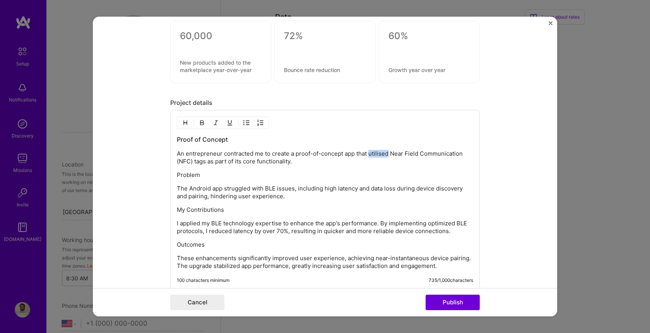
scroll to position [638, 0]
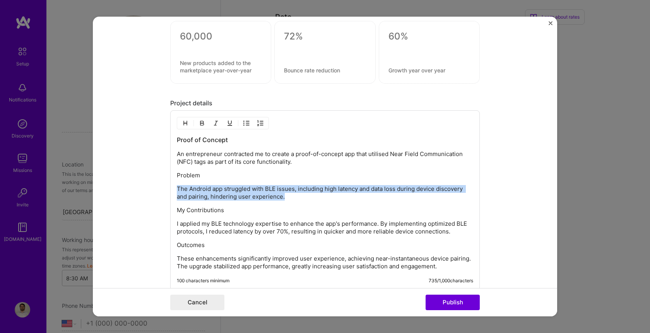
drag, startPoint x: 289, startPoint y: 194, endPoint x: 178, endPoint y: 191, distance: 110.8
click at [178, 191] on p "The Android app struggled with BLE issues, including high latency and data loss…" at bounding box center [325, 192] width 297 height 15
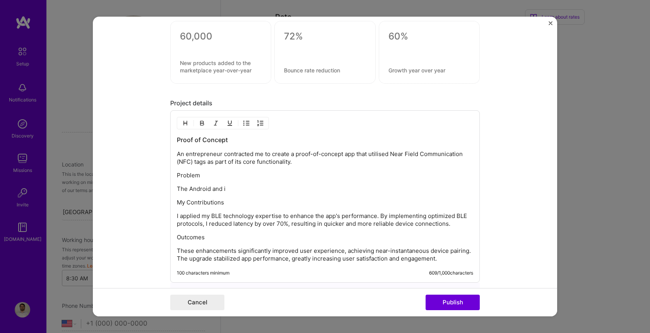
click at [355, 154] on p "An entrepreneur contracted me to create a proof-of-concept app that utilised Ne…" at bounding box center [325, 157] width 297 height 15
click at [239, 161] on p "An entrepreneur contracted me to create a proof-of-concept apps that utilised N…" at bounding box center [325, 157] width 297 height 15
click at [242, 190] on p "The Android and iO" at bounding box center [325, 189] width 297 height 8
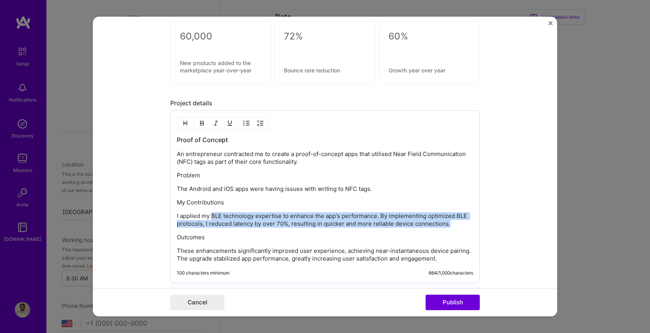
drag, startPoint x: 455, startPoint y: 225, endPoint x: 213, endPoint y: 218, distance: 242.5
click at [213, 218] on p "I applied my BLE technology expertise to enhance the app's performance. By impl…" at bounding box center [325, 219] width 297 height 15
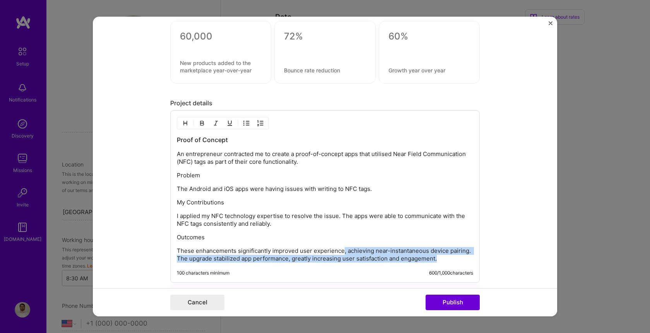
drag, startPoint x: 447, startPoint y: 257, endPoint x: 343, endPoint y: 252, distance: 103.5
click at [343, 252] on p "These enhancements significantly improved user experience, achieving near-insta…" at bounding box center [325, 254] width 297 height 15
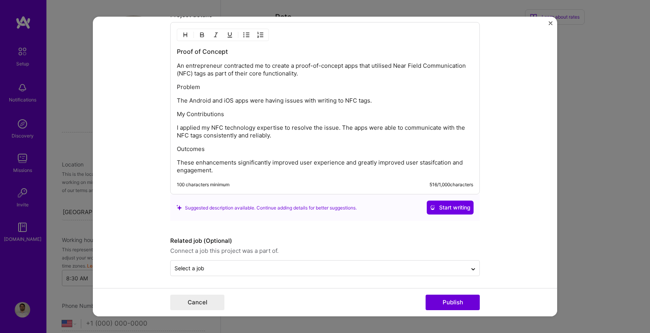
scroll to position [729, 0]
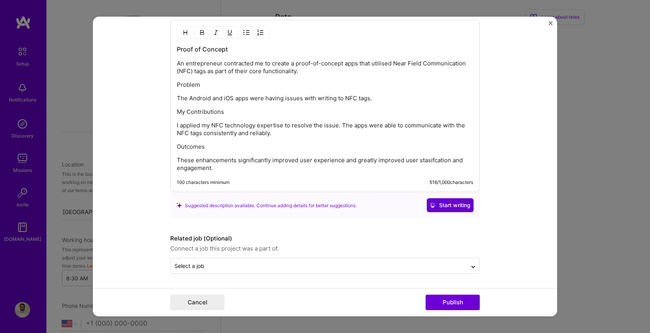
click at [456, 205] on span "Start writing" at bounding box center [450, 205] width 41 height 8
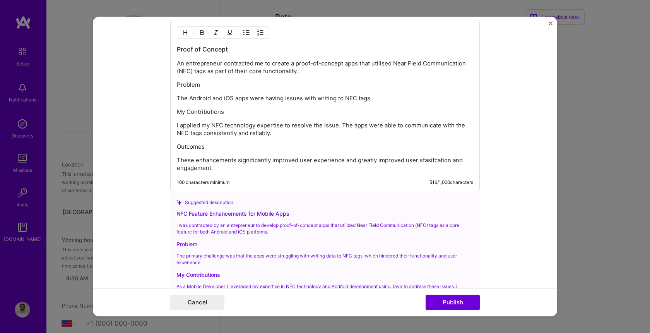
click at [281, 64] on p "An entrepreneur contracted me to create a proof-of-concept apps that utilised N…" at bounding box center [325, 67] width 297 height 15
click at [509, 112] on form "Project title NFC Feature Enhancements Company Project industry Industry Projec…" at bounding box center [325, 167] width 465 height 300
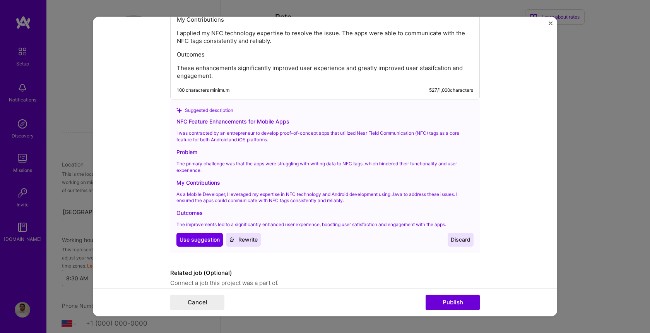
scroll to position [852, 0]
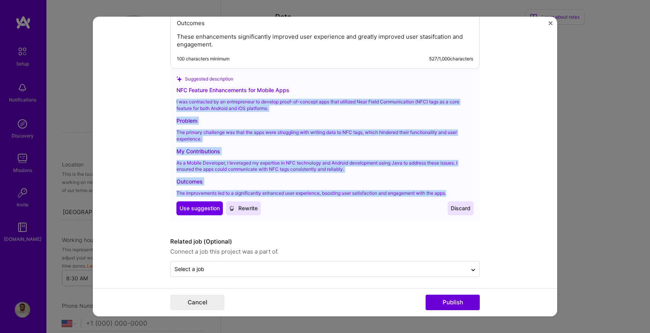
drag, startPoint x: 454, startPoint y: 192, endPoint x: 177, endPoint y: 101, distance: 291.8
click at [177, 101] on div "NFC Feature Enhancements for Mobile Apps I was contracted by an entrepreneur to…" at bounding box center [325, 150] width 297 height 129
copy div "I was contracted by an entrepreneur to develop proof-of-concept apps that utili…"
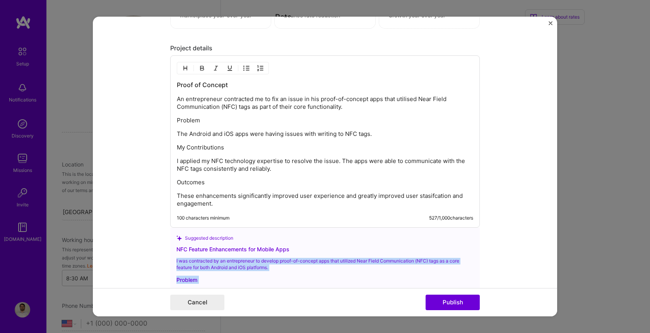
scroll to position [693, 0]
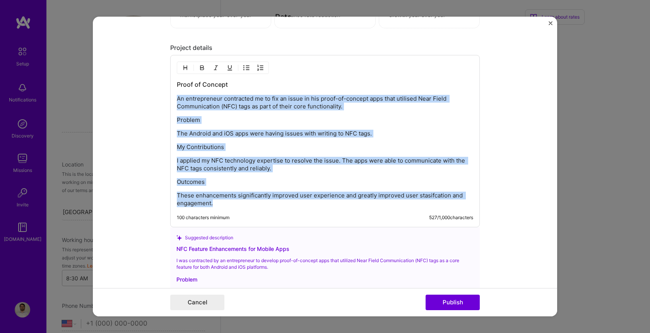
drag, startPoint x: 233, startPoint y: 204, endPoint x: 160, endPoint y: 97, distance: 130.6
click at [160, 97] on form "Project title NFC Feature Enhancements Company Project industry Industry Projec…" at bounding box center [325, 167] width 465 height 300
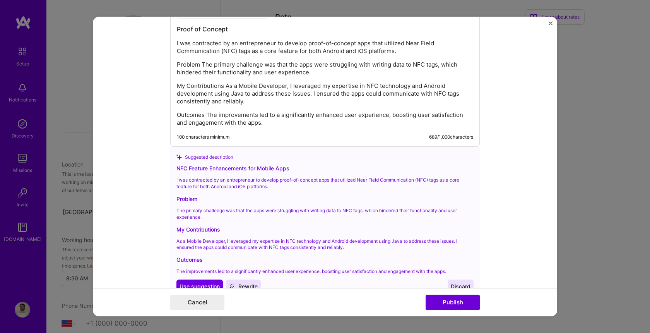
scroll to position [748, 0]
click at [185, 283] on span "Use suggestion" at bounding box center [200, 287] width 40 height 8
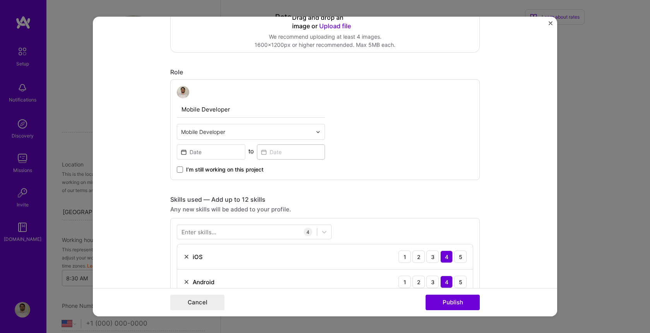
scroll to position [164, 0]
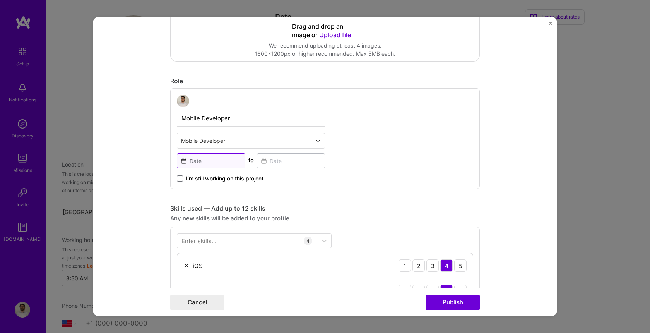
click at [230, 161] on input at bounding box center [211, 160] width 69 height 15
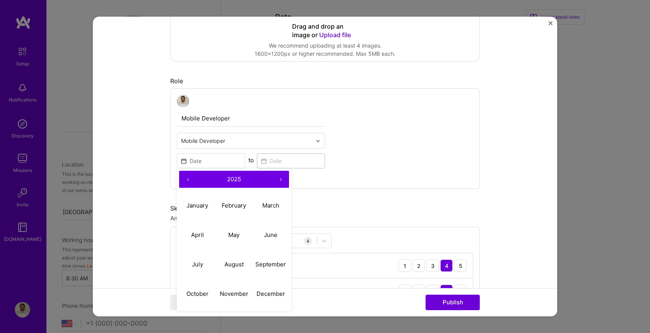
click at [184, 178] on button "‹" at bounding box center [187, 179] width 17 height 17
click at [230, 204] on abbr "February" at bounding box center [234, 205] width 24 height 7
type input "[DATE]"
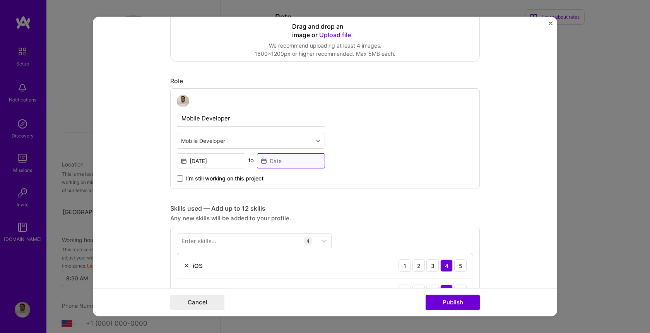
click at [280, 161] on input at bounding box center [291, 160] width 69 height 15
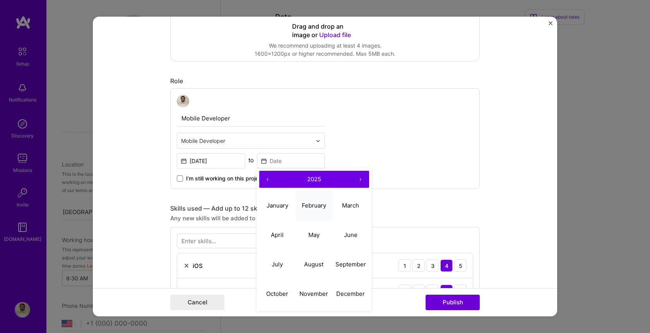
click at [320, 202] on abbr "February" at bounding box center [314, 205] width 24 height 7
type input "[DATE]"
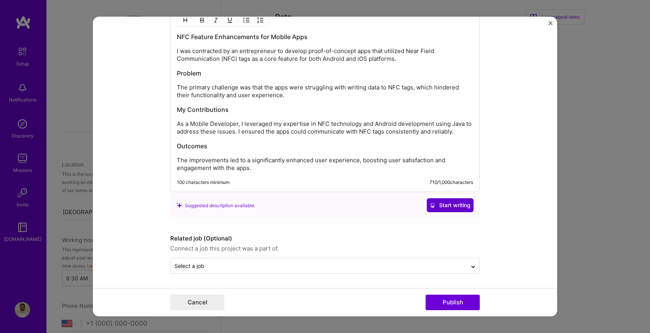
scroll to position [741, 0]
click at [447, 302] on button "Publish" at bounding box center [453, 302] width 54 height 15
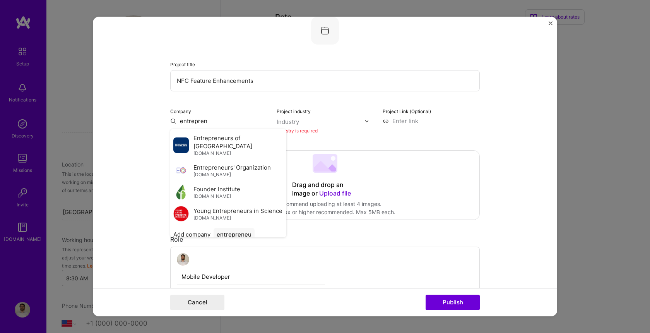
scroll to position [0, 0]
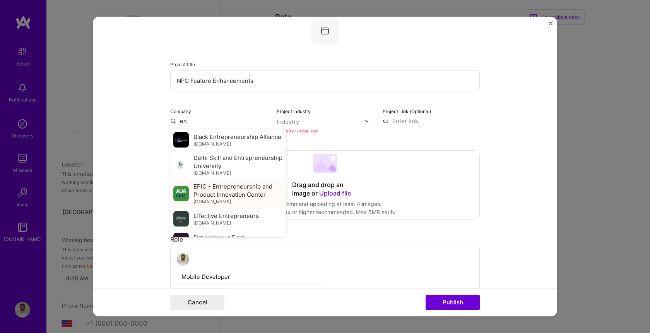
type input "e"
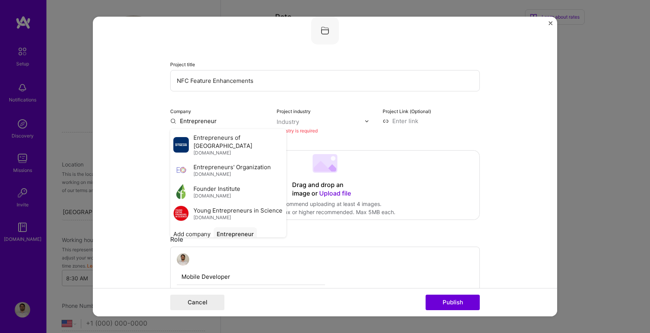
scroll to position [164, 0]
type input "Entrepreneur"
click at [245, 228] on div "Entrepreneur" at bounding box center [235, 235] width 43 height 14
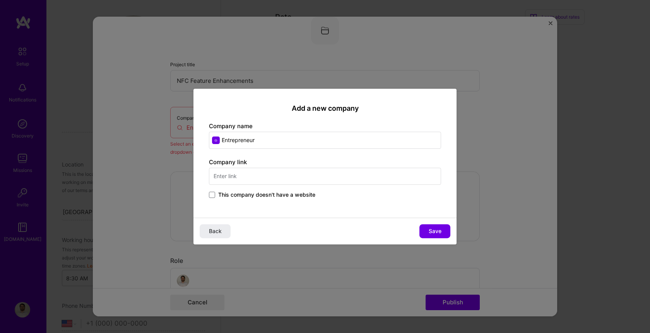
click at [255, 192] on span "This company doesn't have a website" at bounding box center [266, 195] width 97 height 8
click at [0, 0] on input "This company doesn't have a website" at bounding box center [0, 0] width 0 height 0
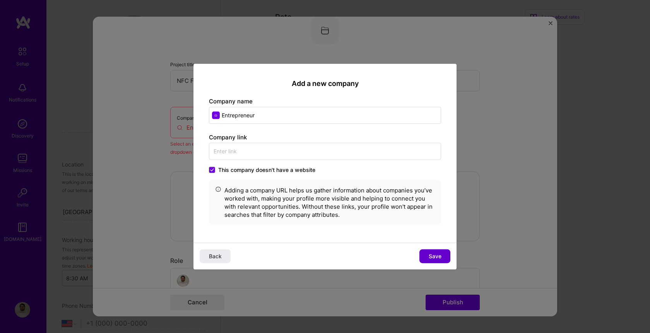
click at [436, 257] on span "Save" at bounding box center [435, 256] width 13 height 8
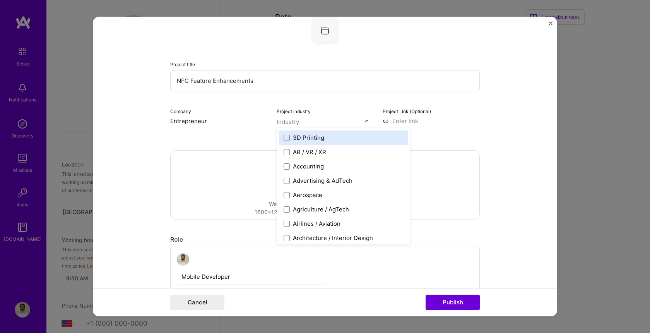
click at [345, 120] on input "text" at bounding box center [321, 122] width 88 height 8
type input "tech"
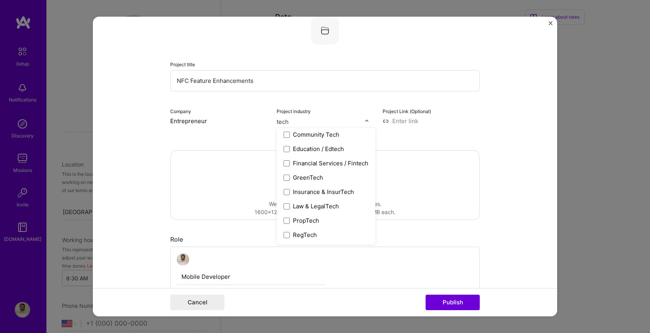
scroll to position [75, 0]
click at [337, 163] on div "Financial Services / Fintech" at bounding box center [330, 163] width 75 height 8
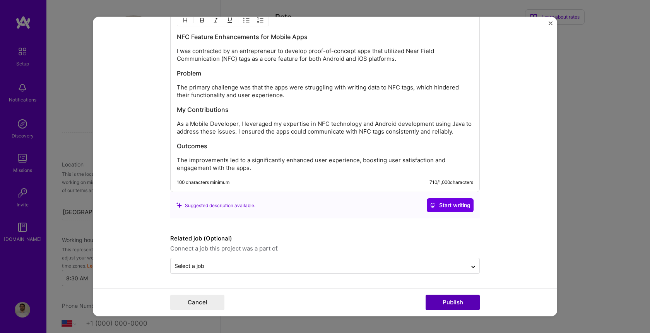
click at [450, 301] on button "Publish" at bounding box center [453, 302] width 54 height 15
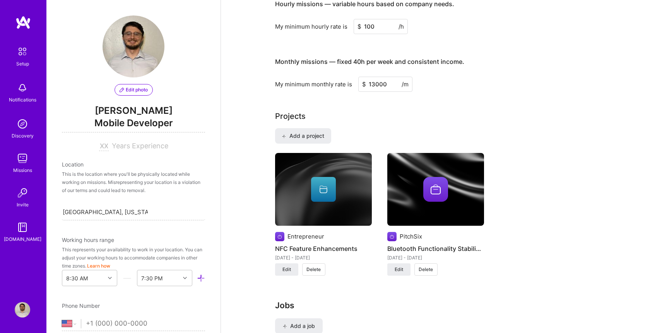
scroll to position [477, 0]
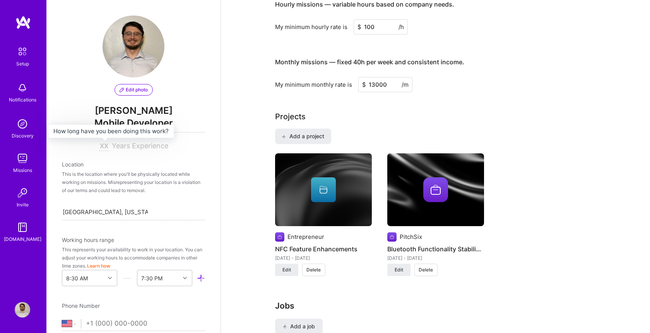
click at [105, 146] on input at bounding box center [104, 146] width 10 height 9
type input "6"
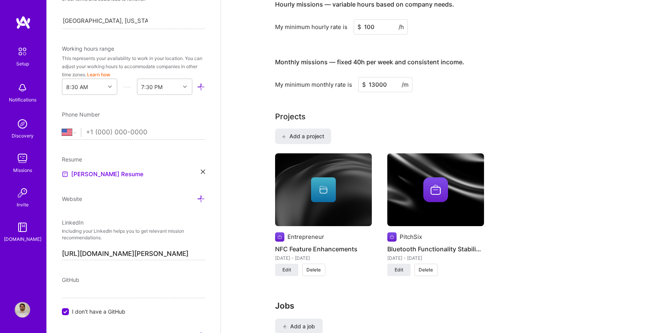
scroll to position [213, 0]
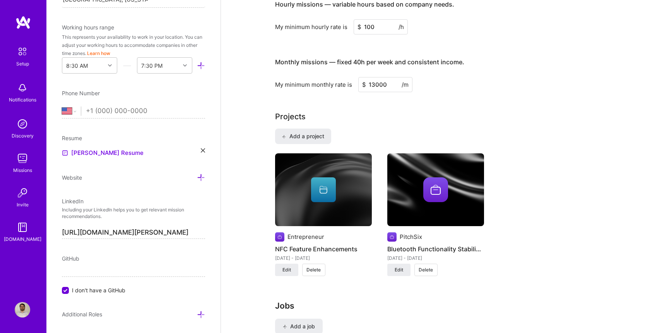
click at [118, 114] on input "tel" at bounding box center [145, 111] width 119 height 22
type input "[PHONE_NUMBER]"
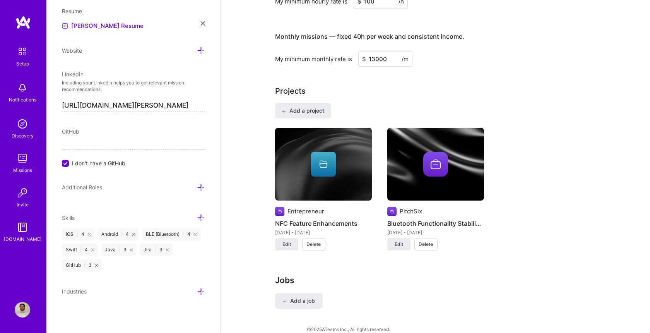
scroll to position [339, 0]
click at [67, 163] on input "I don't have a GitHub" at bounding box center [66, 164] width 7 height 7
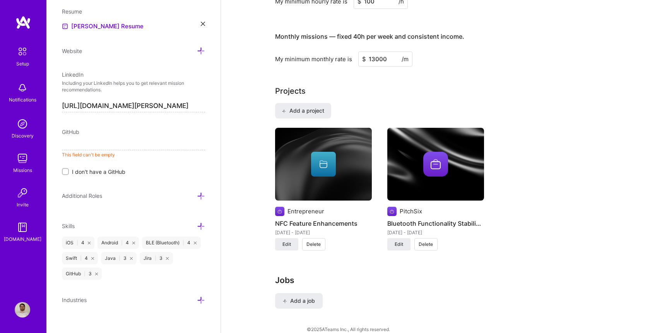
click at [65, 169] on input "I don't have a GitHub" at bounding box center [65, 171] width 5 height 5
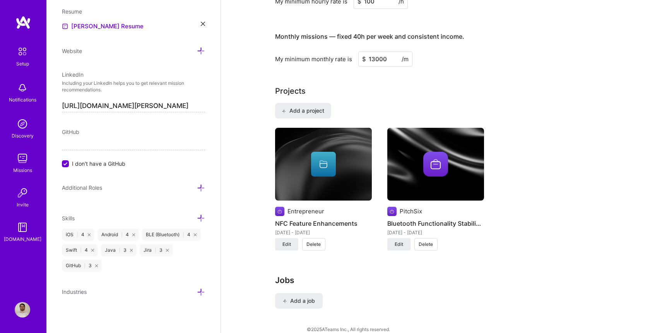
click at [67, 165] on input "I don't have a GitHub" at bounding box center [66, 164] width 7 height 7
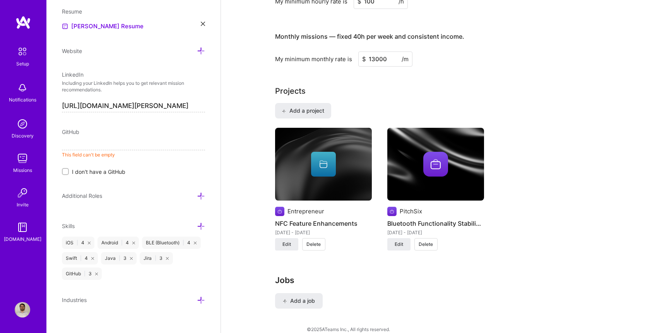
paste input "[URL][DOMAIN_NAME]"
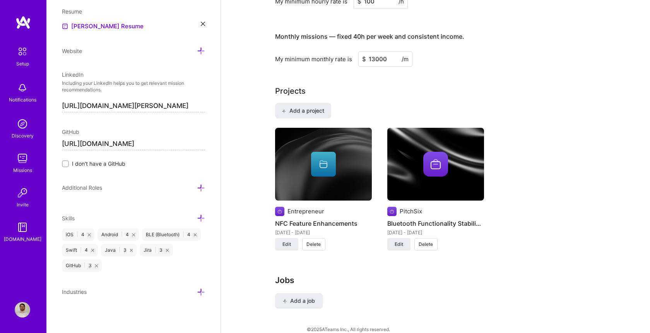
type input "[URL][DOMAIN_NAME]"
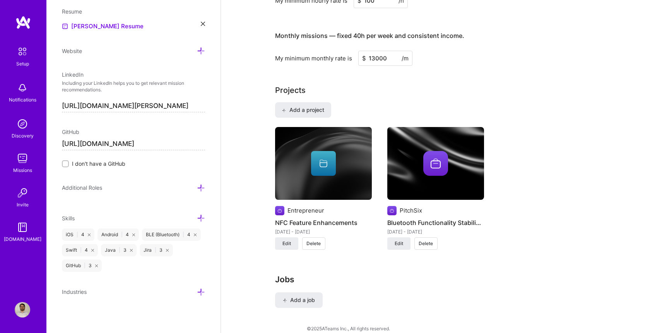
scroll to position [503, 0]
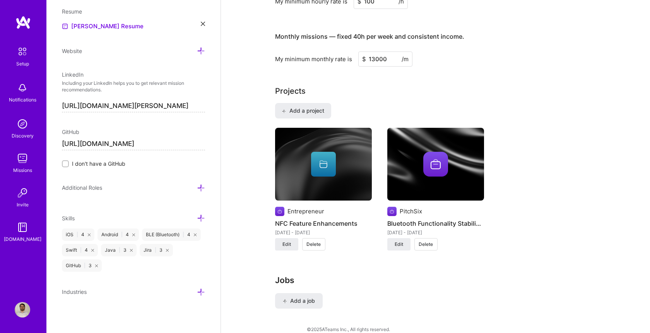
click at [201, 187] on icon at bounding box center [201, 188] width 8 height 8
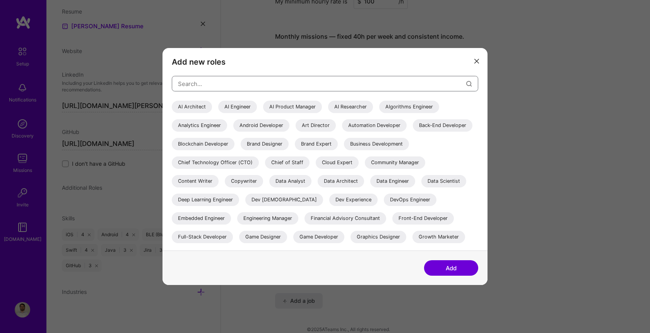
click at [271, 84] on input "modal" at bounding box center [322, 84] width 288 height 20
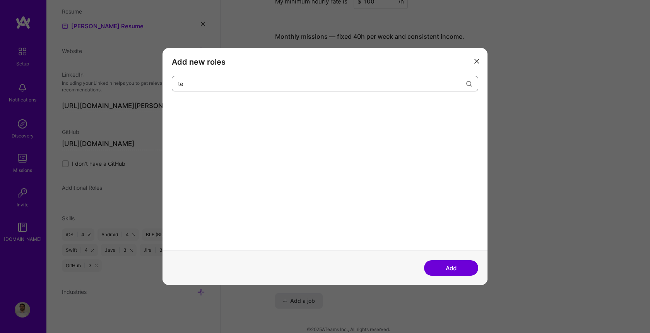
type input "t"
type input "l"
type input "L"
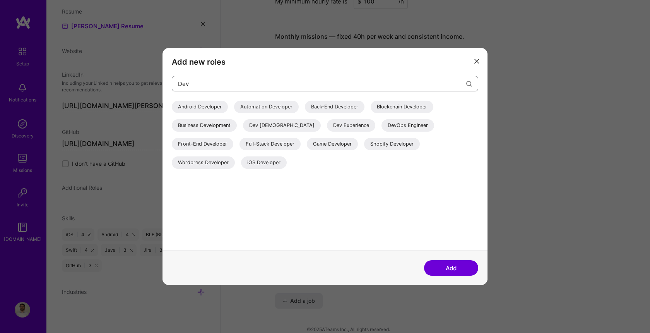
type input "Dev"
click at [287, 156] on div "iOS Developer" at bounding box center [264, 162] width 46 height 12
click at [204, 105] on div "Android Developer" at bounding box center [200, 107] width 56 height 12
click at [320, 110] on div "Back-End Developer" at bounding box center [335, 107] width 60 height 12
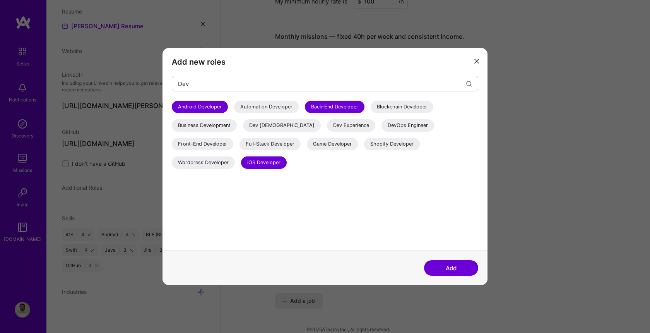
click at [439, 270] on button "Add" at bounding box center [451, 267] width 54 height 15
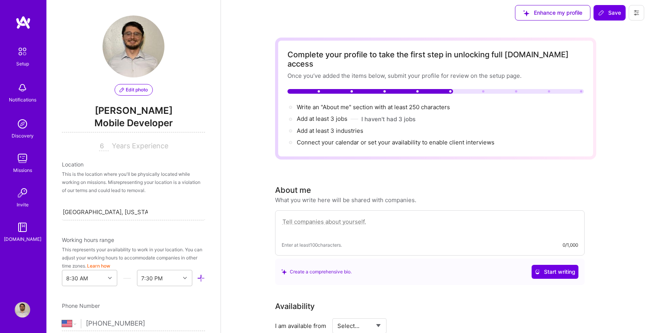
scroll to position [13, 0]
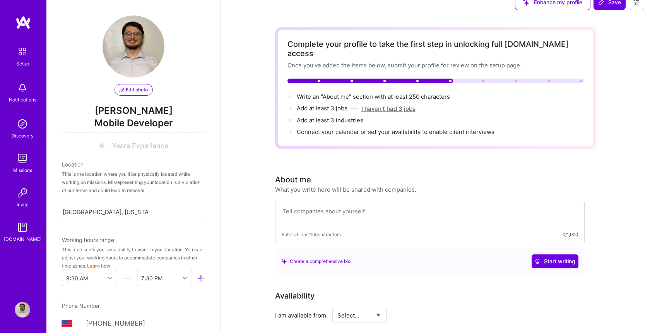
click at [387, 105] on button "I haven't had 3 jobs" at bounding box center [389, 109] width 54 height 8
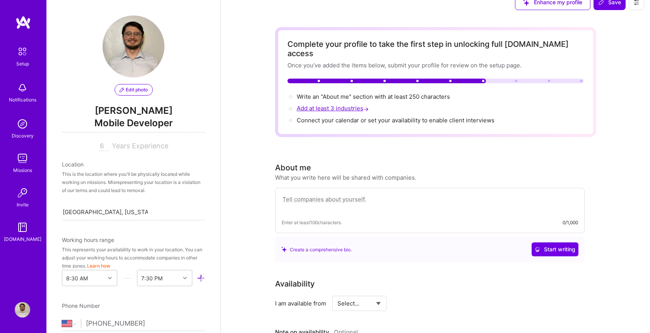
click at [350, 105] on span "Add at least 3 industries →" at bounding box center [334, 108] width 74 height 7
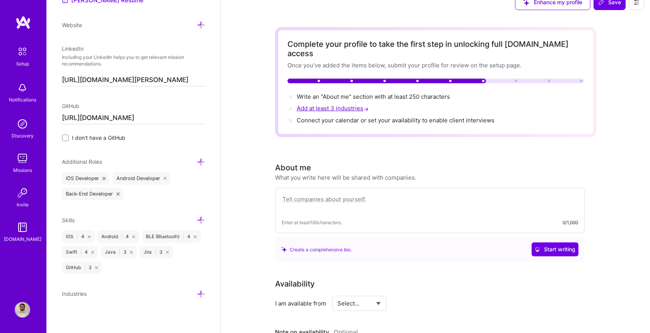
scroll to position [367, 0]
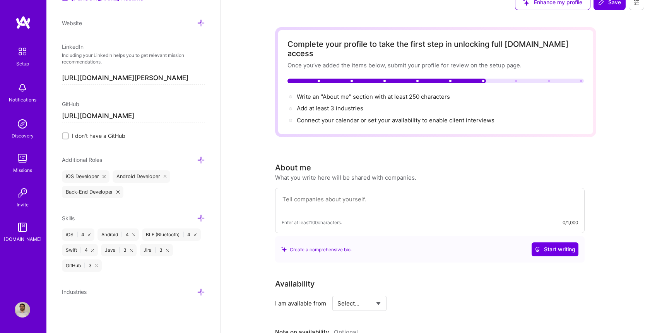
click at [201, 290] on icon at bounding box center [201, 292] width 8 height 8
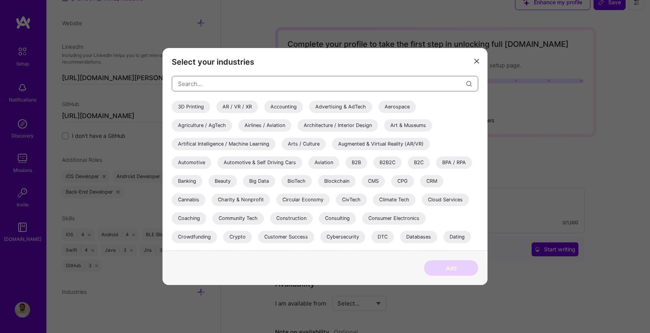
click at [258, 87] on input "modal" at bounding box center [322, 84] width 288 height 20
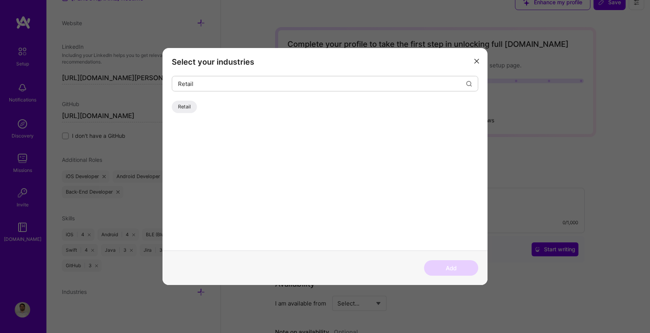
click at [189, 106] on div "Retail" at bounding box center [184, 107] width 25 height 12
click at [194, 86] on input "Retail" at bounding box center [322, 84] width 288 height 20
type input "Manufacturing"
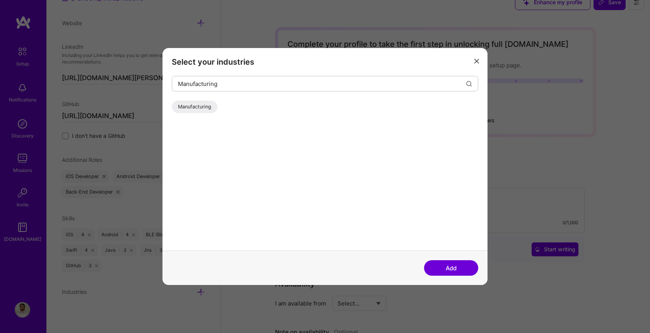
click at [189, 101] on div "Manufacturing" at bounding box center [195, 107] width 46 height 12
click at [233, 86] on input "Manufacturing" at bounding box center [322, 84] width 288 height 20
type input "="
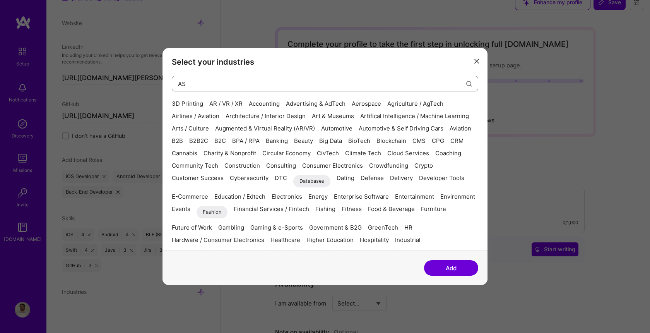
type input "A"
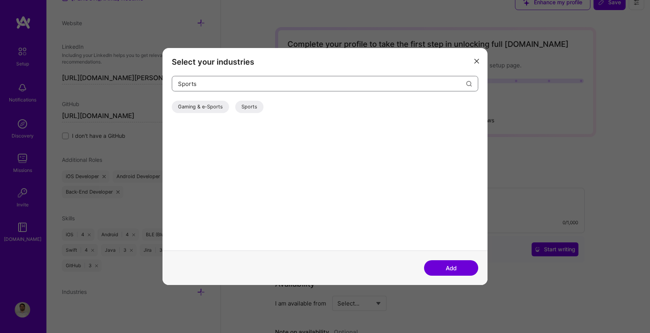
type input "Sports"
click at [251, 108] on div "Sports" at bounding box center [249, 107] width 28 height 12
click at [447, 274] on button "Add" at bounding box center [451, 267] width 54 height 15
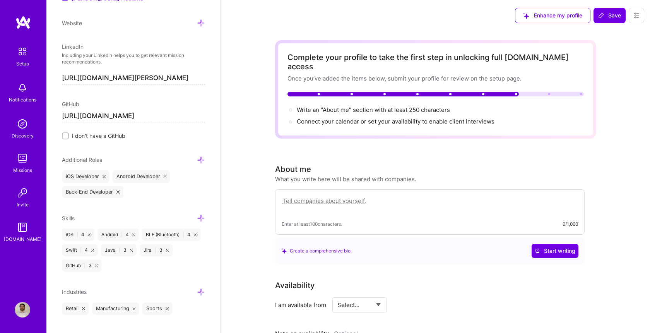
scroll to position [0, 0]
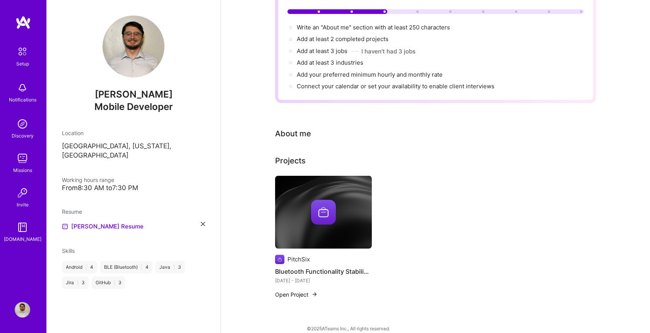
scroll to position [82, 0]
click at [295, 291] on button "Open Project" at bounding box center [296, 295] width 43 height 8
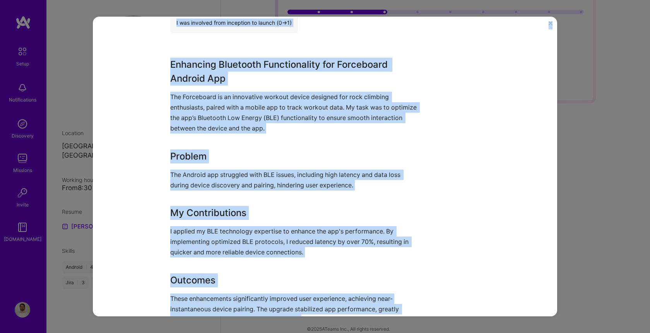
scroll to position [240, 0]
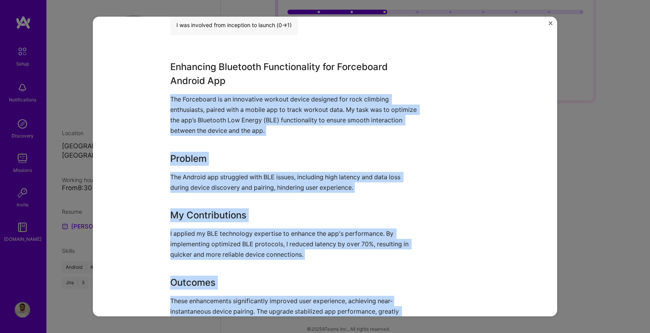
drag, startPoint x: 308, startPoint y: 230, endPoint x: 171, endPoint y: 95, distance: 192.7
click at [171, 95] on div "Enhancing Bluetooth Functionality for Forceboard Android App The Forceboard is …" at bounding box center [296, 193] width 252 height 267
copy div "The Forceboard is an innovative workout device designed for rock climbing enthu…"
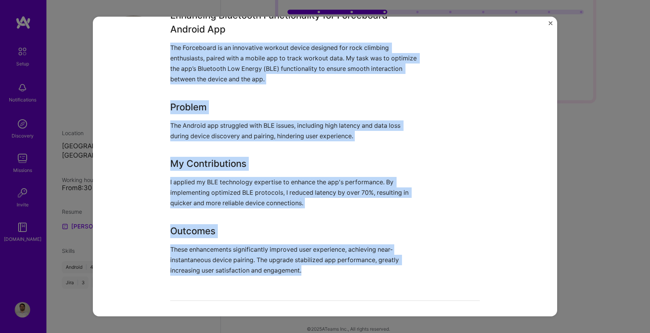
scroll to position [404, 0]
